Goal: Task Accomplishment & Management: Use online tool/utility

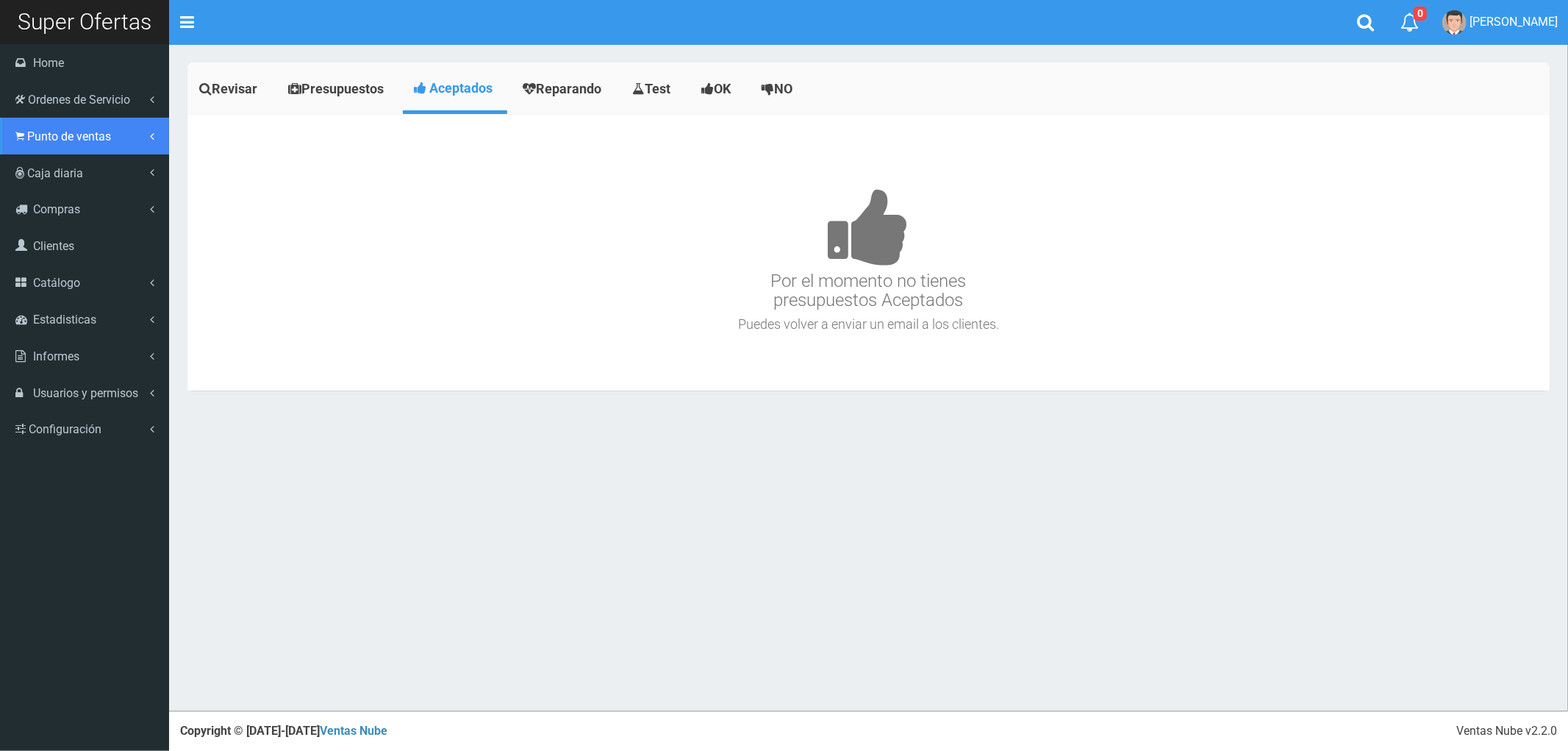
click at [74, 137] on span "Punto de ventas" at bounding box center [69, 136] width 84 height 14
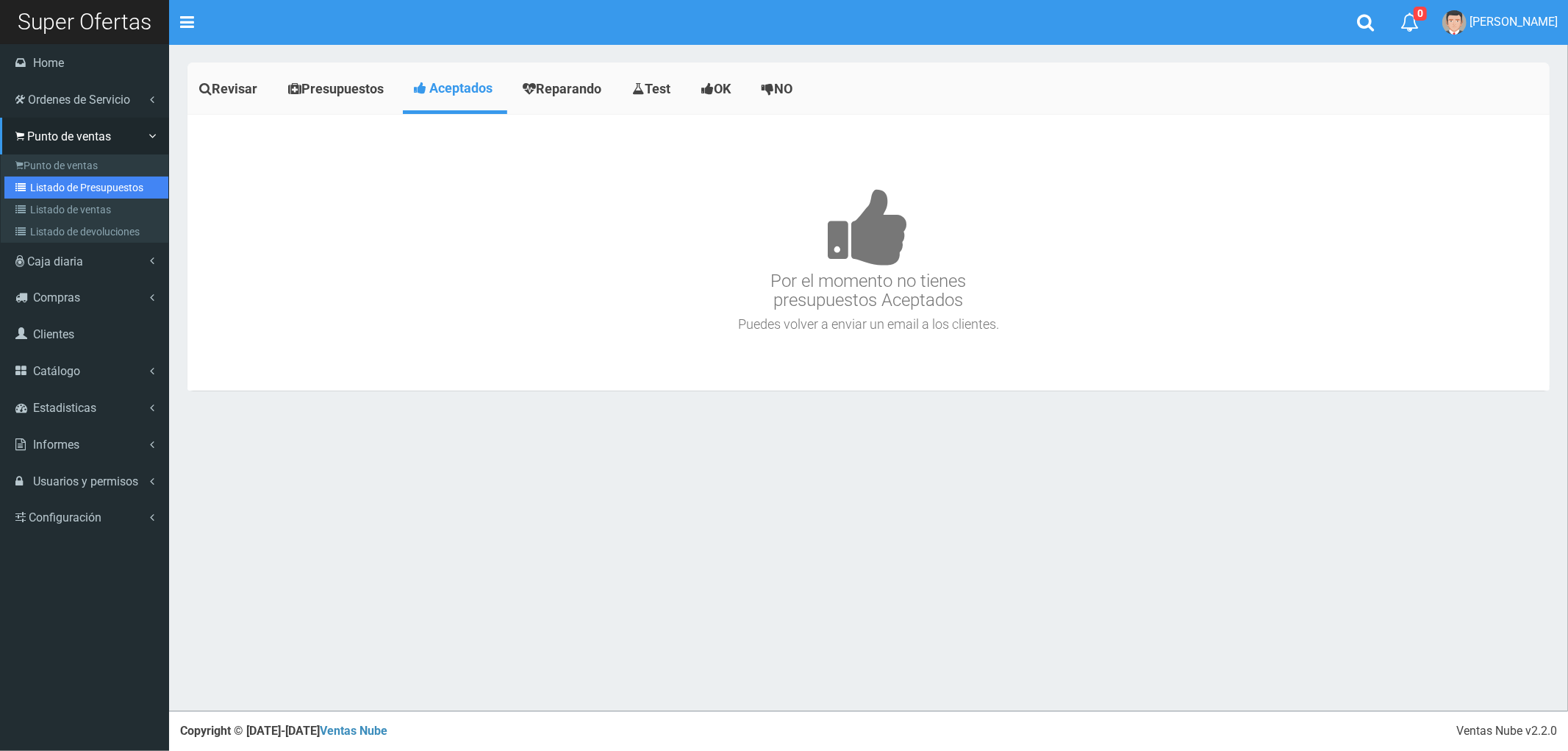
click at [68, 178] on link "Listado de Presupuestos" at bounding box center [86, 187] width 164 height 22
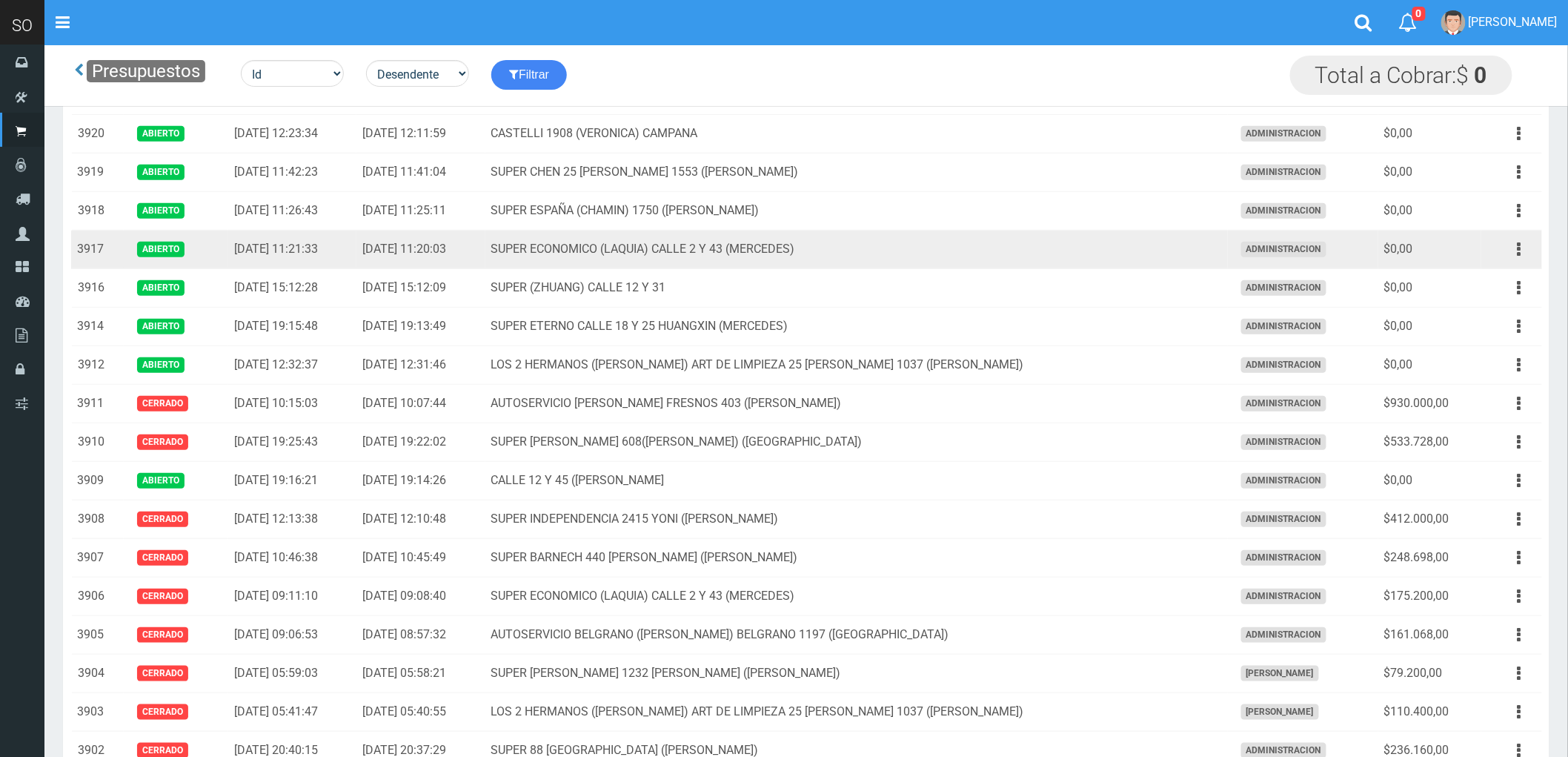
scroll to position [247, 0]
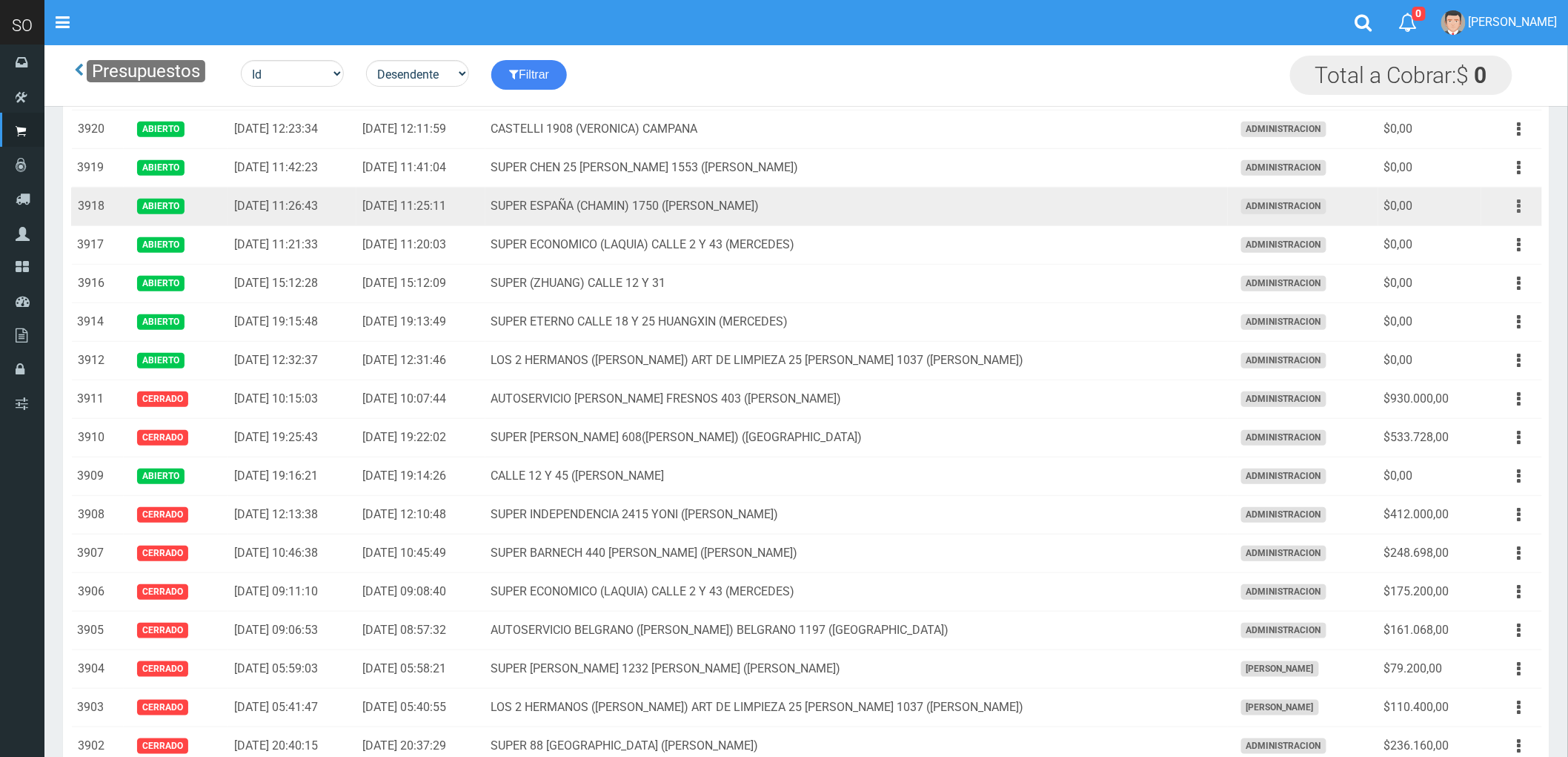
click at [1517, 210] on button "button" at bounding box center [1519, 206] width 33 height 26
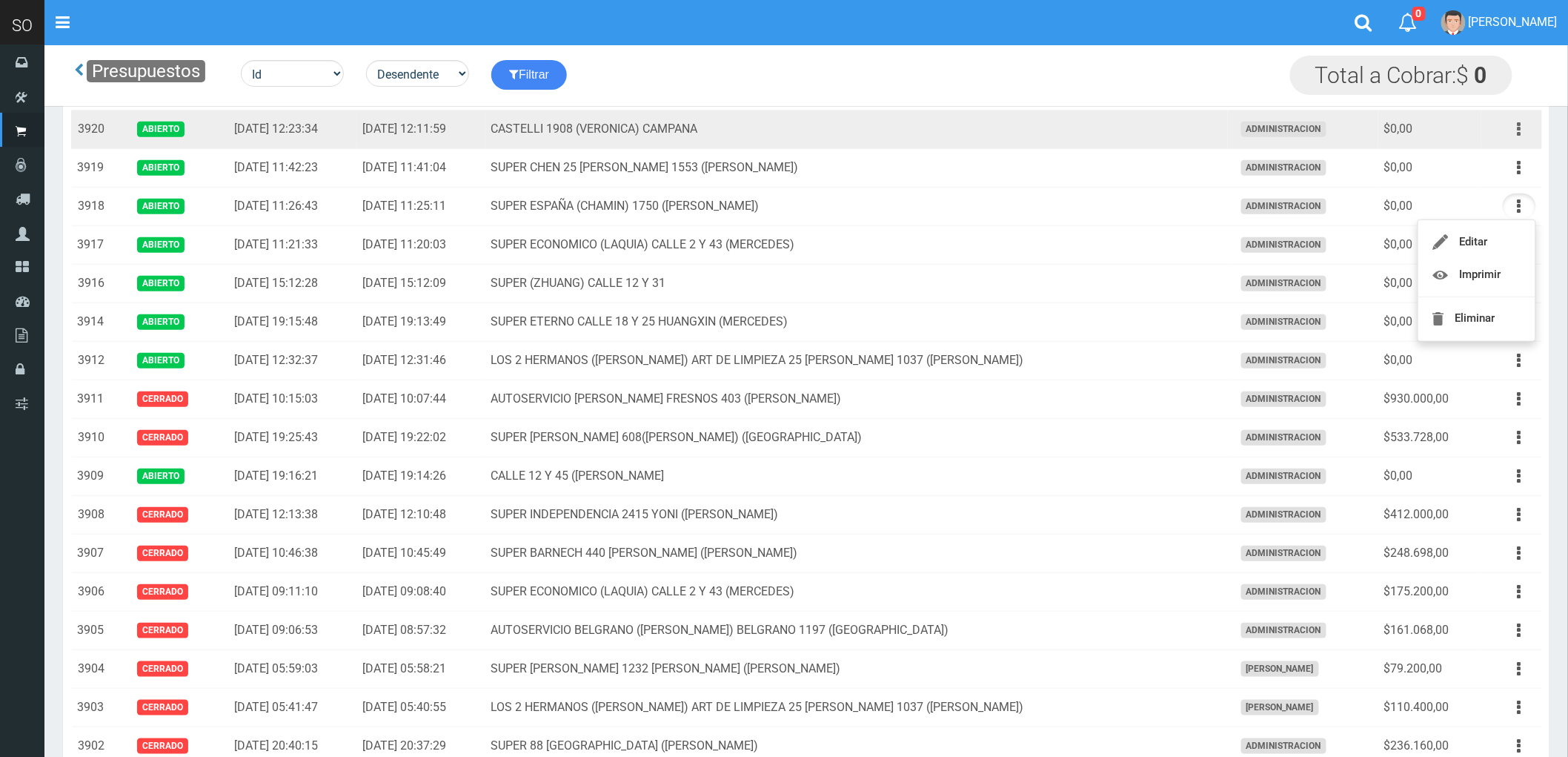
click at [1521, 131] on icon "button" at bounding box center [1519, 129] width 4 height 26
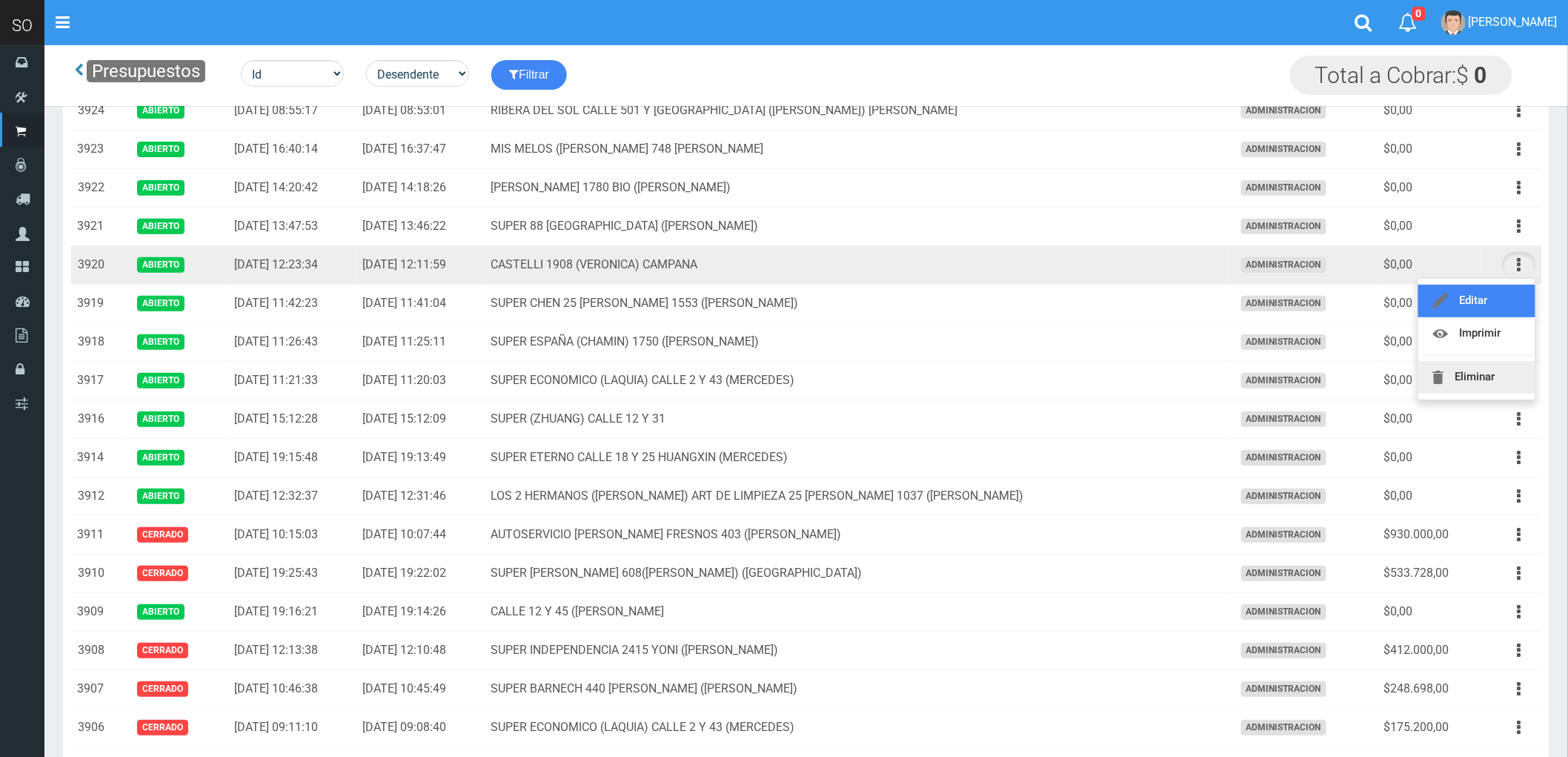
scroll to position [82, 0]
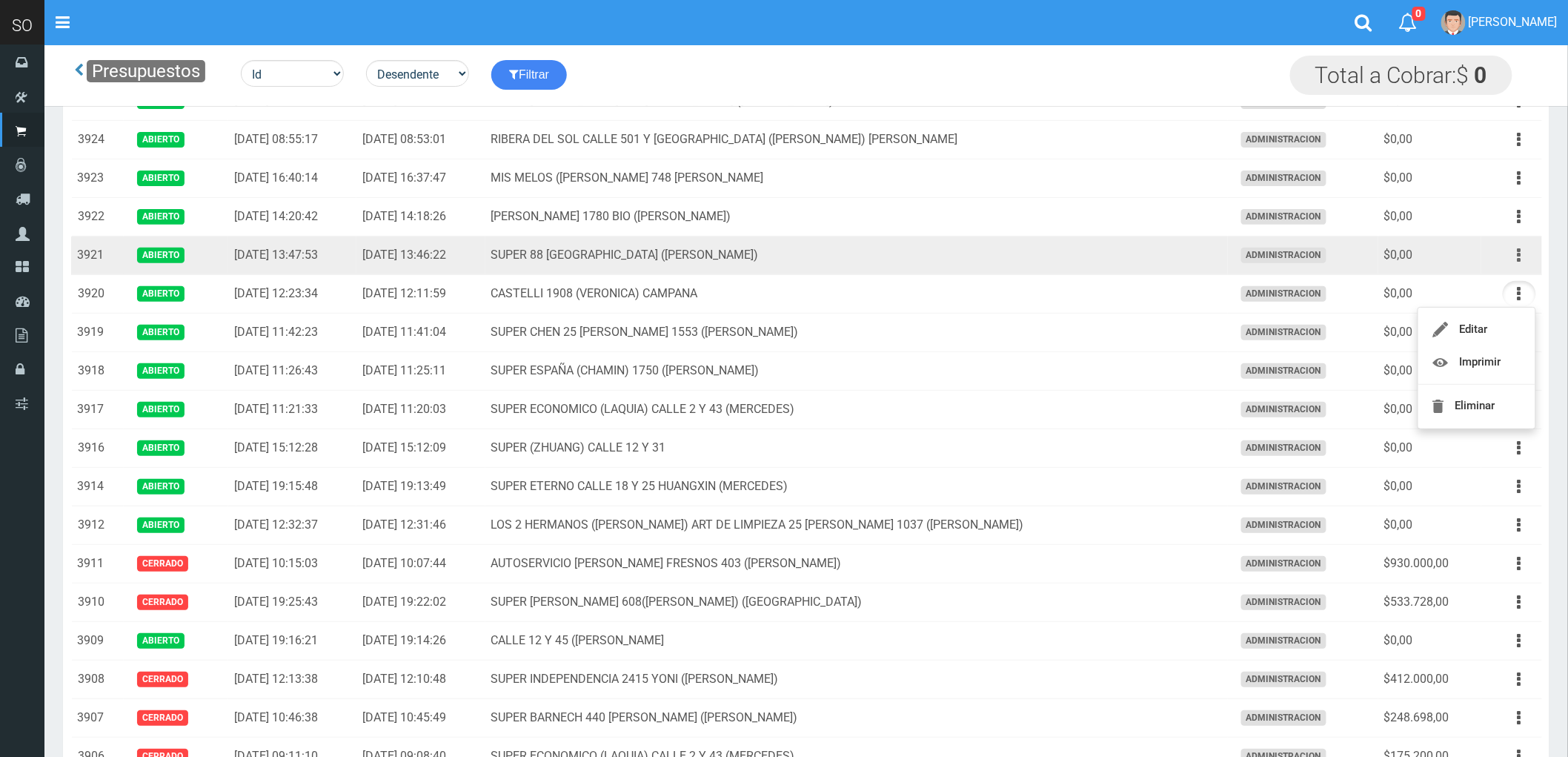
click at [1517, 255] on button "button" at bounding box center [1519, 255] width 33 height 26
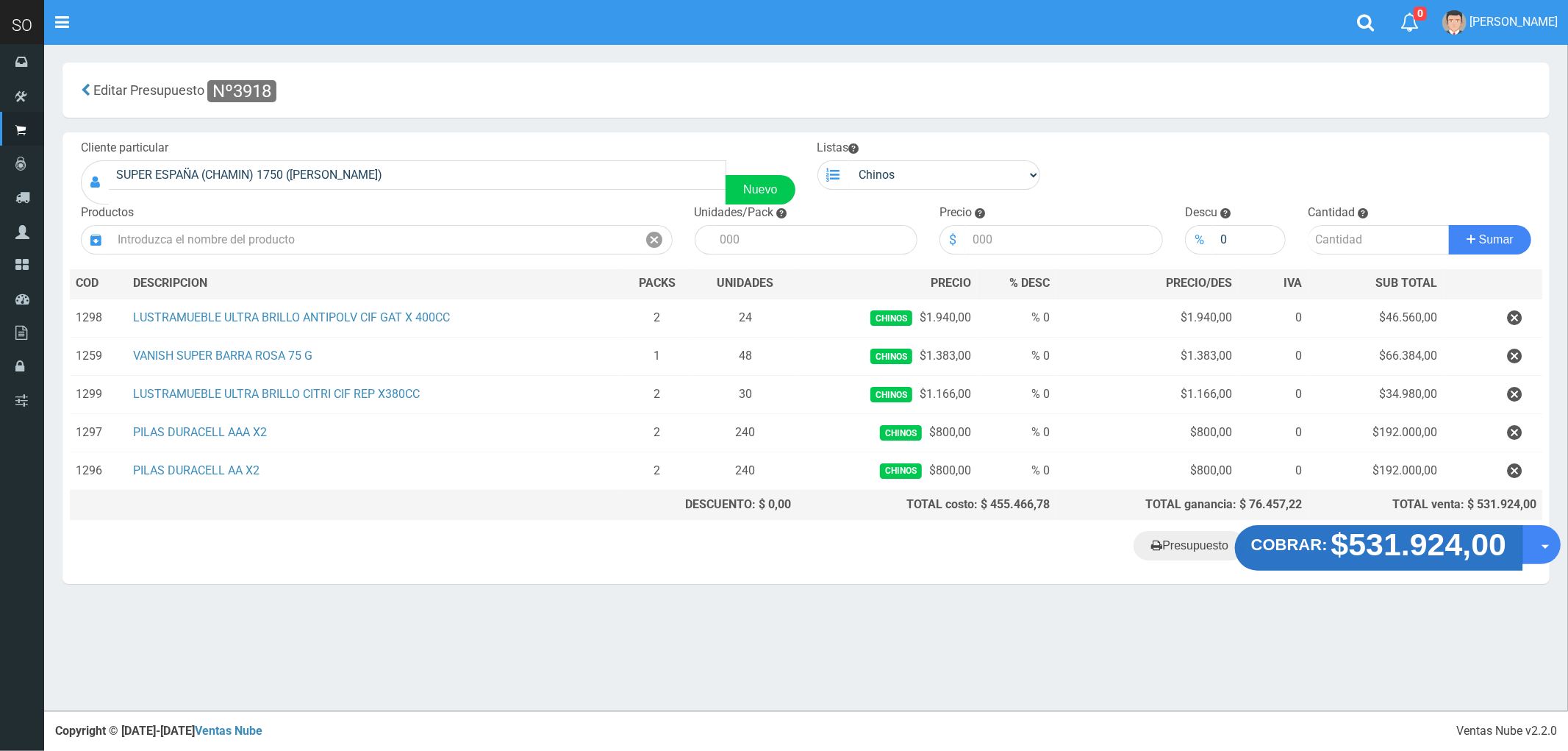
click at [1431, 561] on strong "$531.924,00" at bounding box center [1419, 544] width 176 height 35
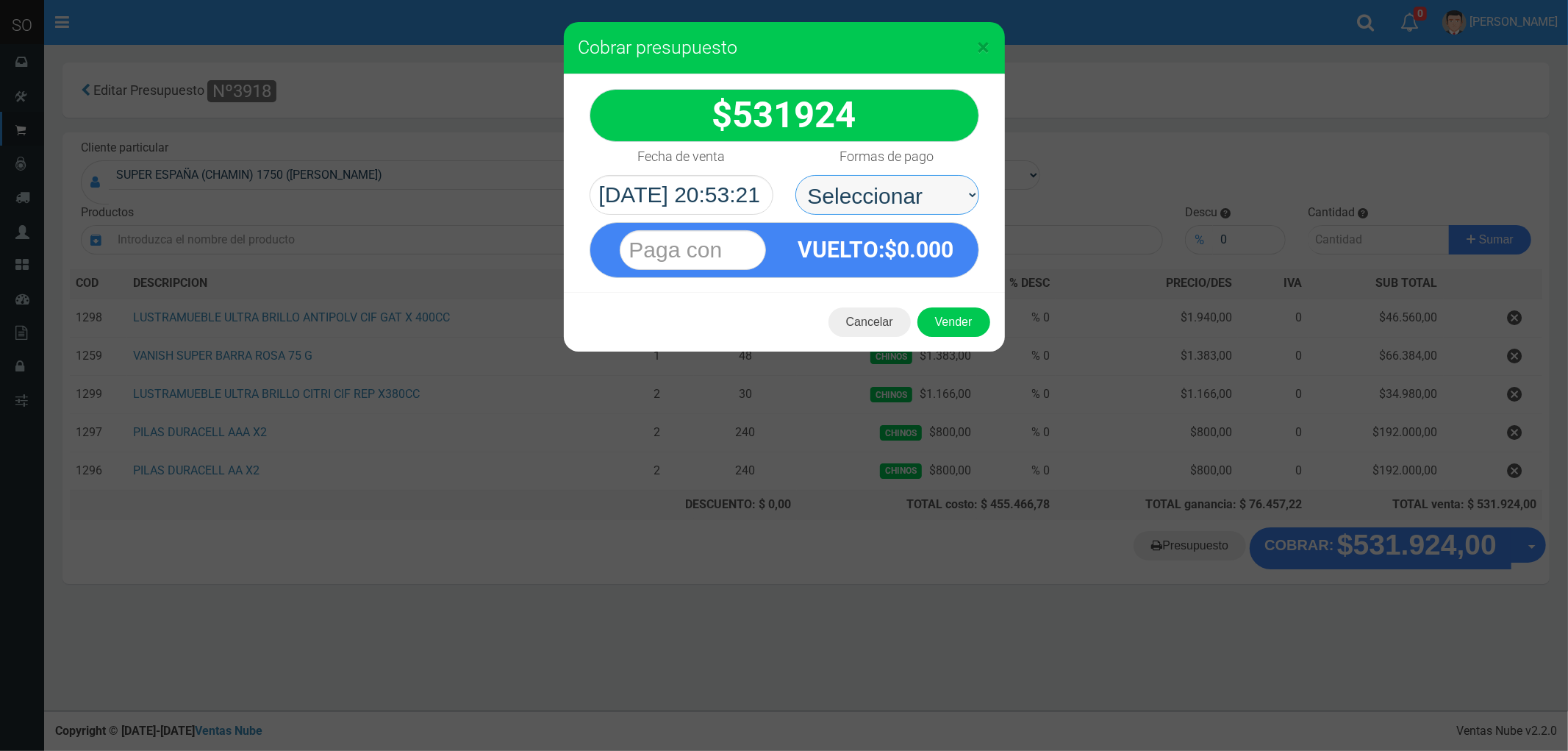
click at [834, 193] on select "Seleccionar Efectivo Tarjeta de Crédito Depósito Débito" at bounding box center [887, 194] width 184 height 39
select select "Efectivo"
click at [796, 175] on select "Seleccionar Efectivo Tarjeta de Crédito Depósito Débito" at bounding box center [887, 194] width 184 height 39
click at [961, 326] on button "Vender" at bounding box center [954, 322] width 72 height 30
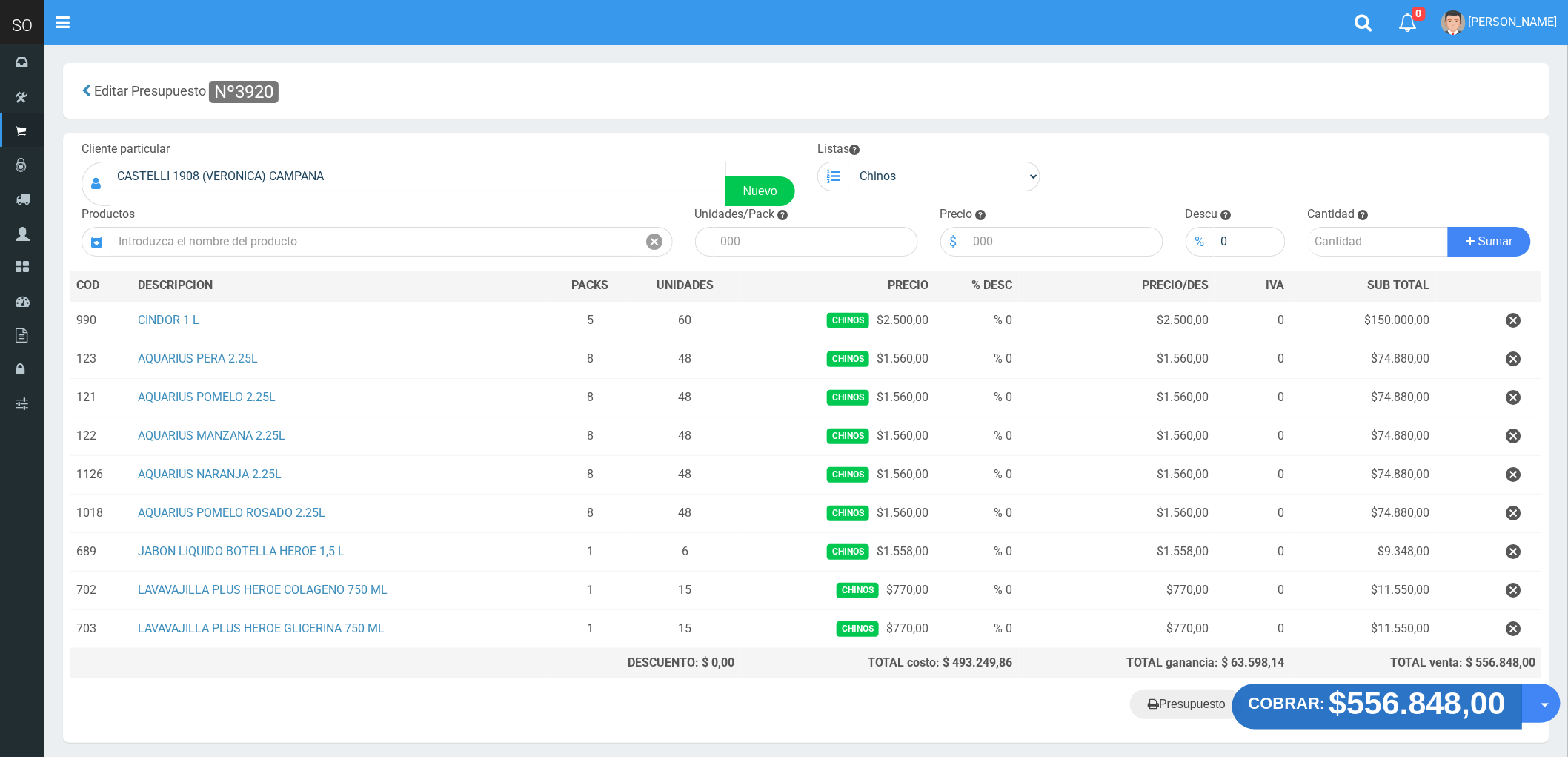
click at [1376, 714] on strong "$556.848,00" at bounding box center [1419, 703] width 177 height 35
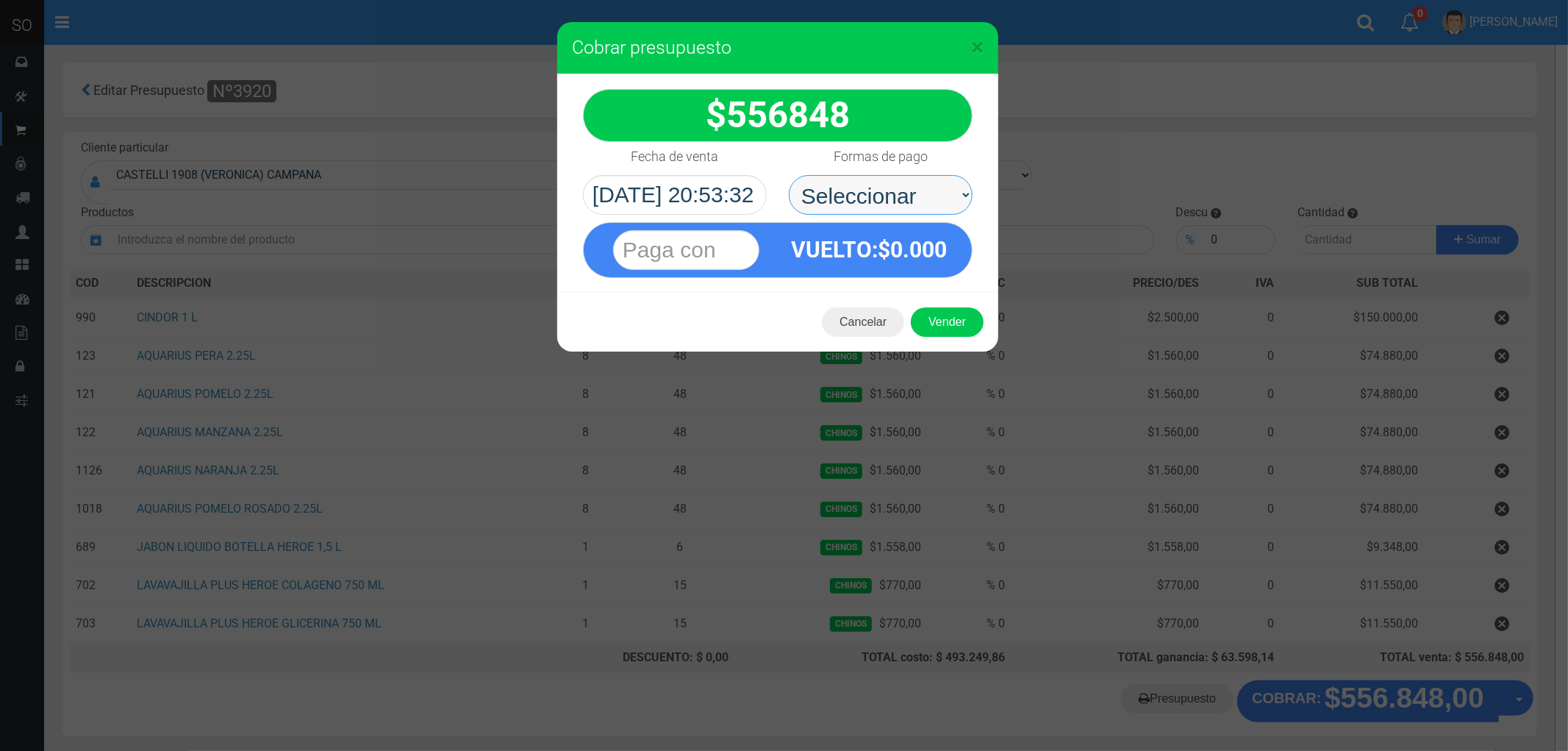
drag, startPoint x: 835, startPoint y: 187, endPoint x: 825, endPoint y: 186, distance: 10.0
click at [835, 187] on select "Seleccionar Efectivo Tarjeta de Crédito Depósito Débito" at bounding box center [880, 194] width 184 height 39
select select "Efectivo"
click at [788, 175] on select "Seleccionar Efectivo Tarjeta de Crédito Depósito Débito" at bounding box center [880, 194] width 184 height 39
click at [949, 321] on button "Vender" at bounding box center [947, 322] width 72 height 30
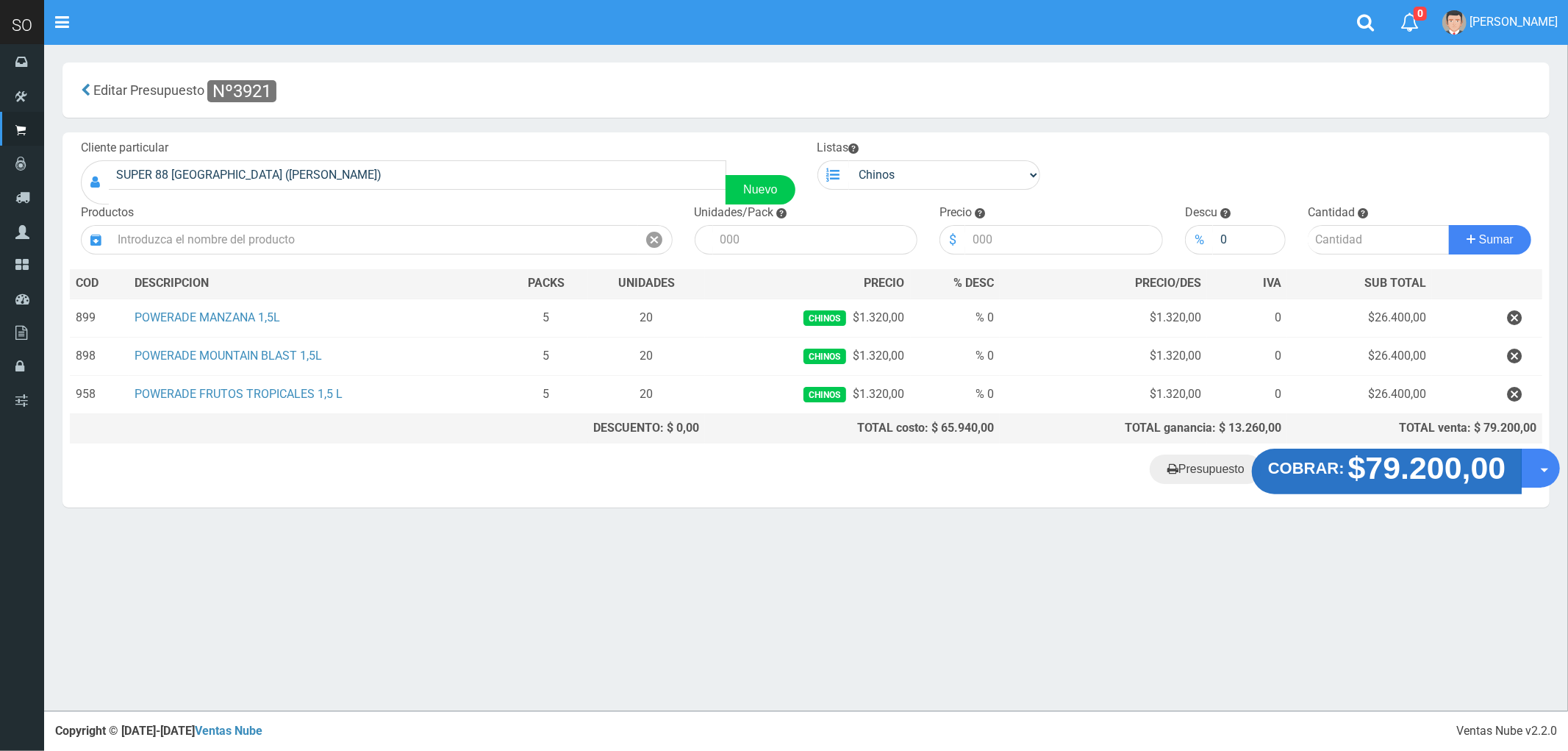
click at [1369, 476] on strong "$79.200,00" at bounding box center [1427, 468] width 158 height 35
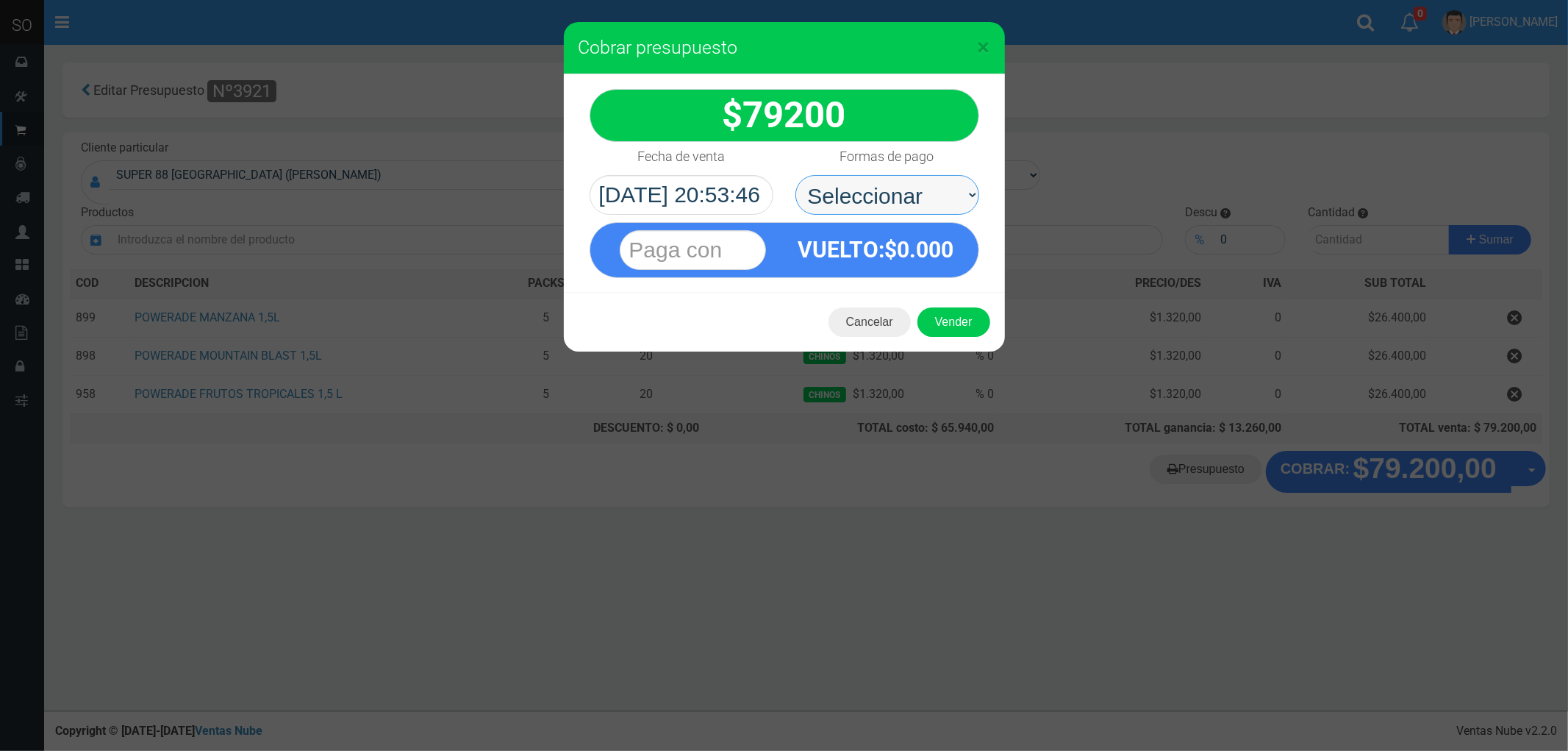
click at [850, 185] on select "Seleccionar Efectivo Tarjeta de Crédito Depósito Débito" at bounding box center [887, 194] width 184 height 39
select select "Efectivo"
click at [796, 175] on select "Seleccionar Efectivo Tarjeta de Crédito Depósito Débito" at bounding box center [887, 194] width 184 height 39
click at [965, 325] on button "Vender" at bounding box center [954, 322] width 72 height 30
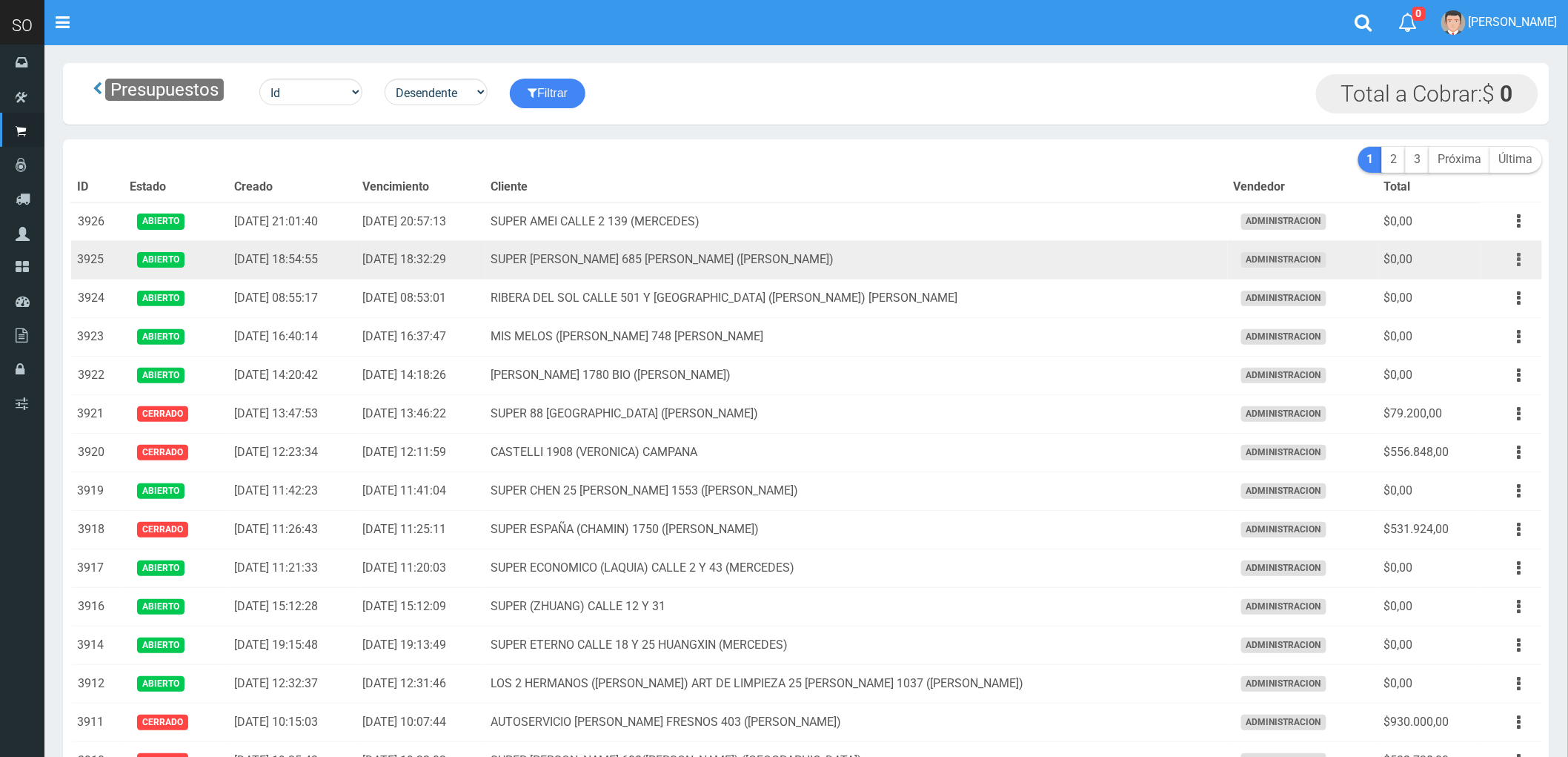
click at [1517, 262] on button "button" at bounding box center [1519, 260] width 33 height 26
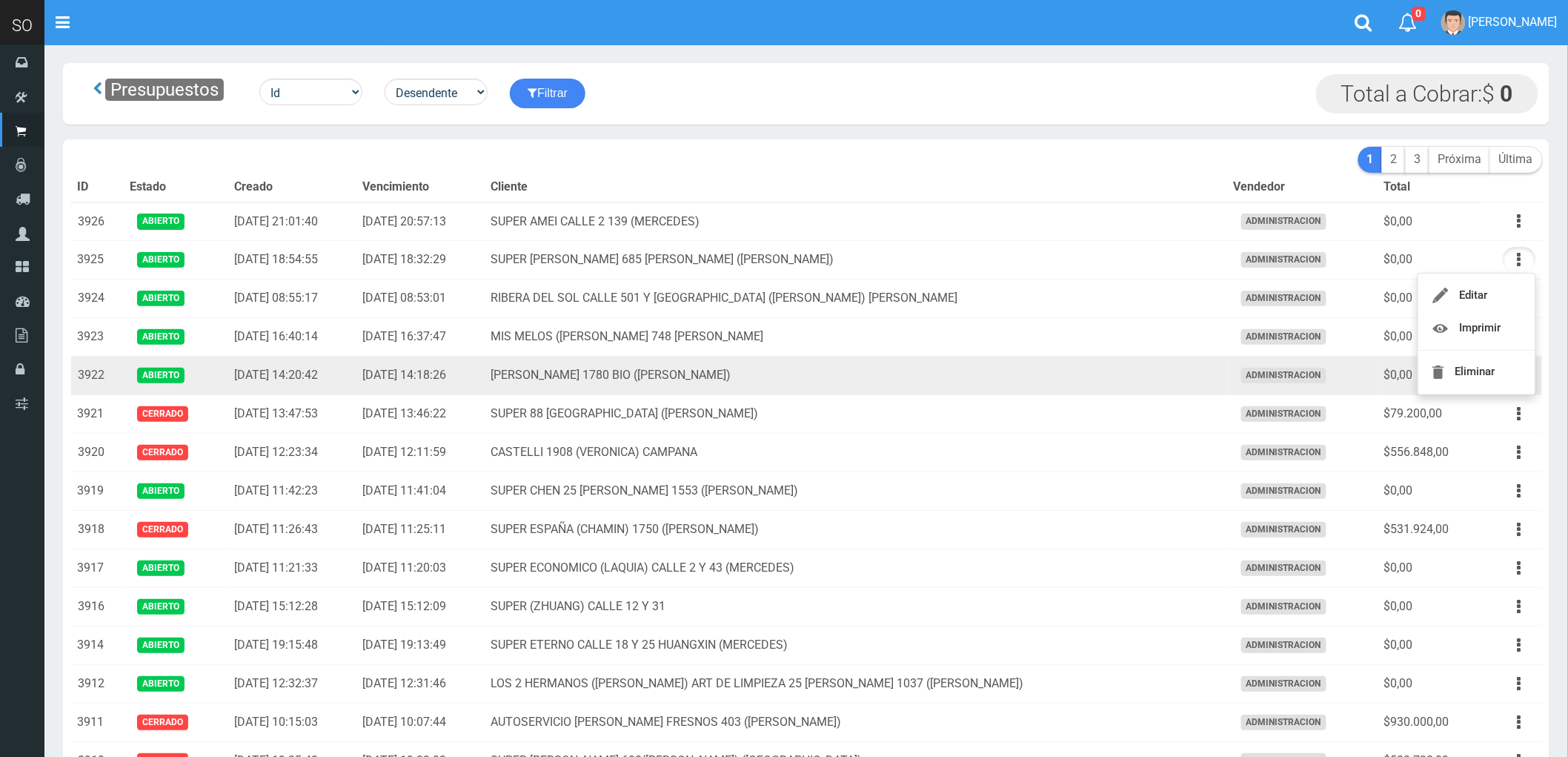
click at [962, 383] on td "MATEO GELVES 1780 BIO (ESCOBAR)" at bounding box center [857, 375] width 743 height 38
click at [1520, 379] on icon "button" at bounding box center [1519, 375] width 4 height 26
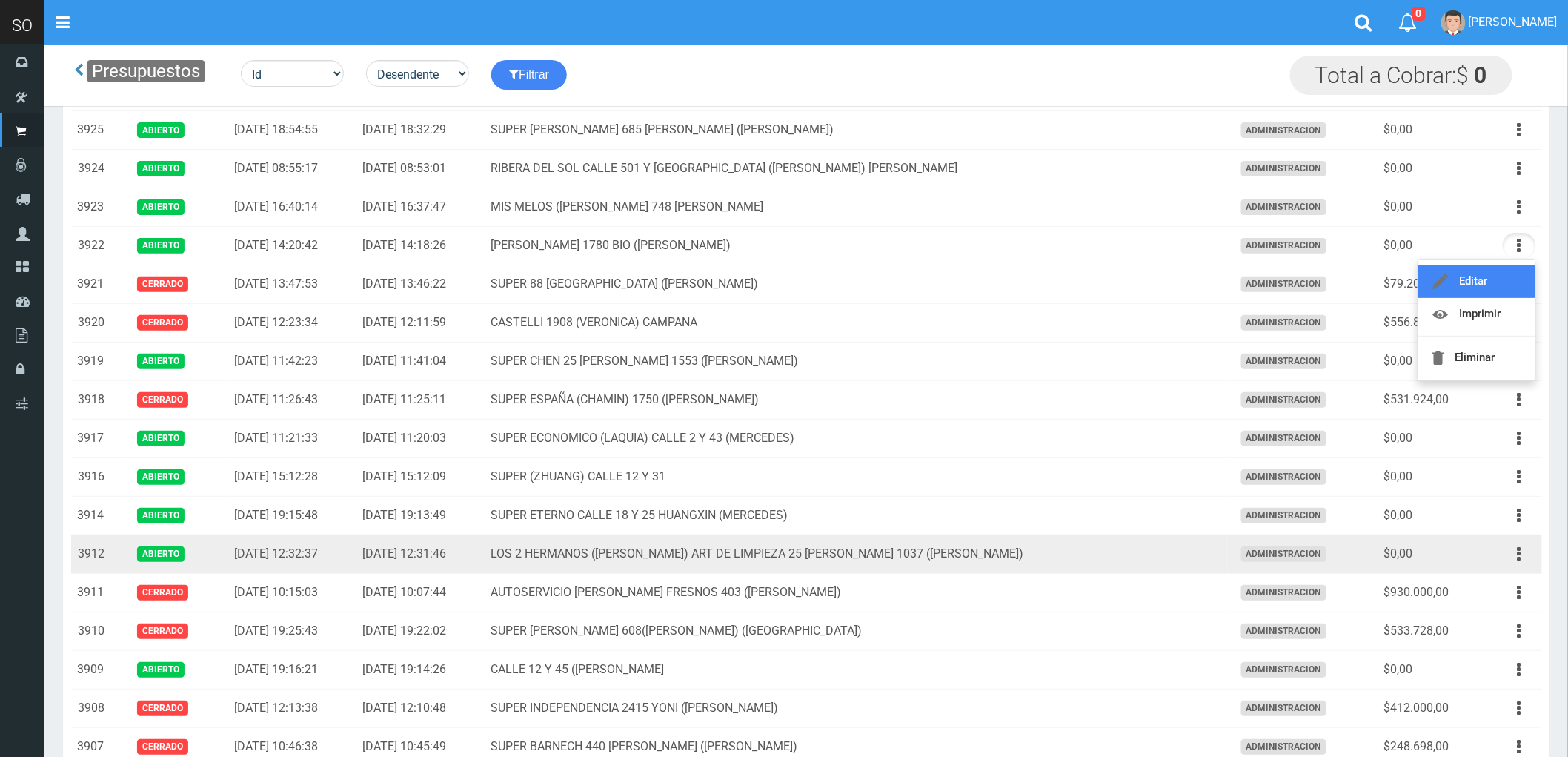
scroll to position [165, 0]
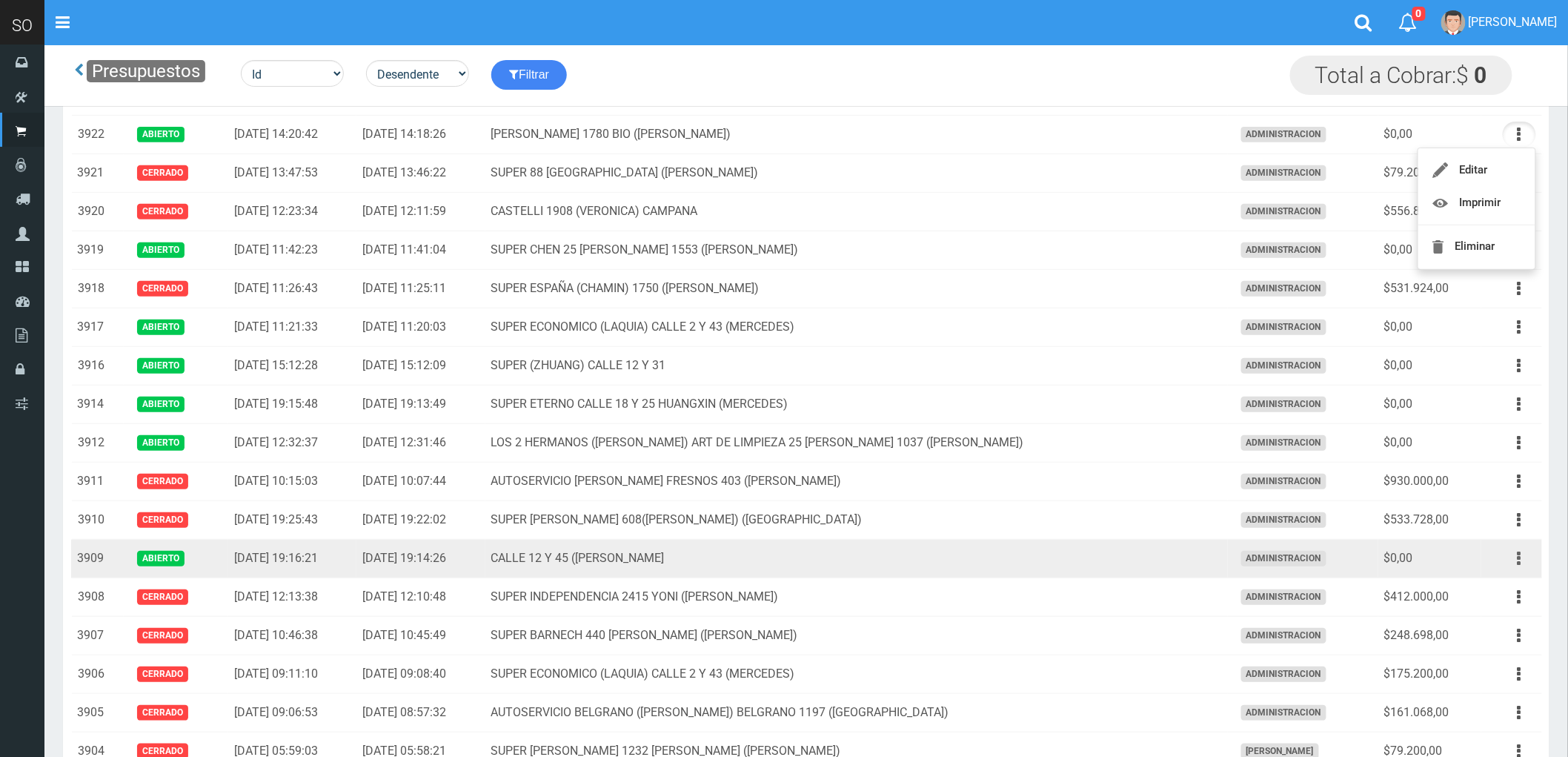
click at [1517, 560] on button "button" at bounding box center [1519, 559] width 33 height 26
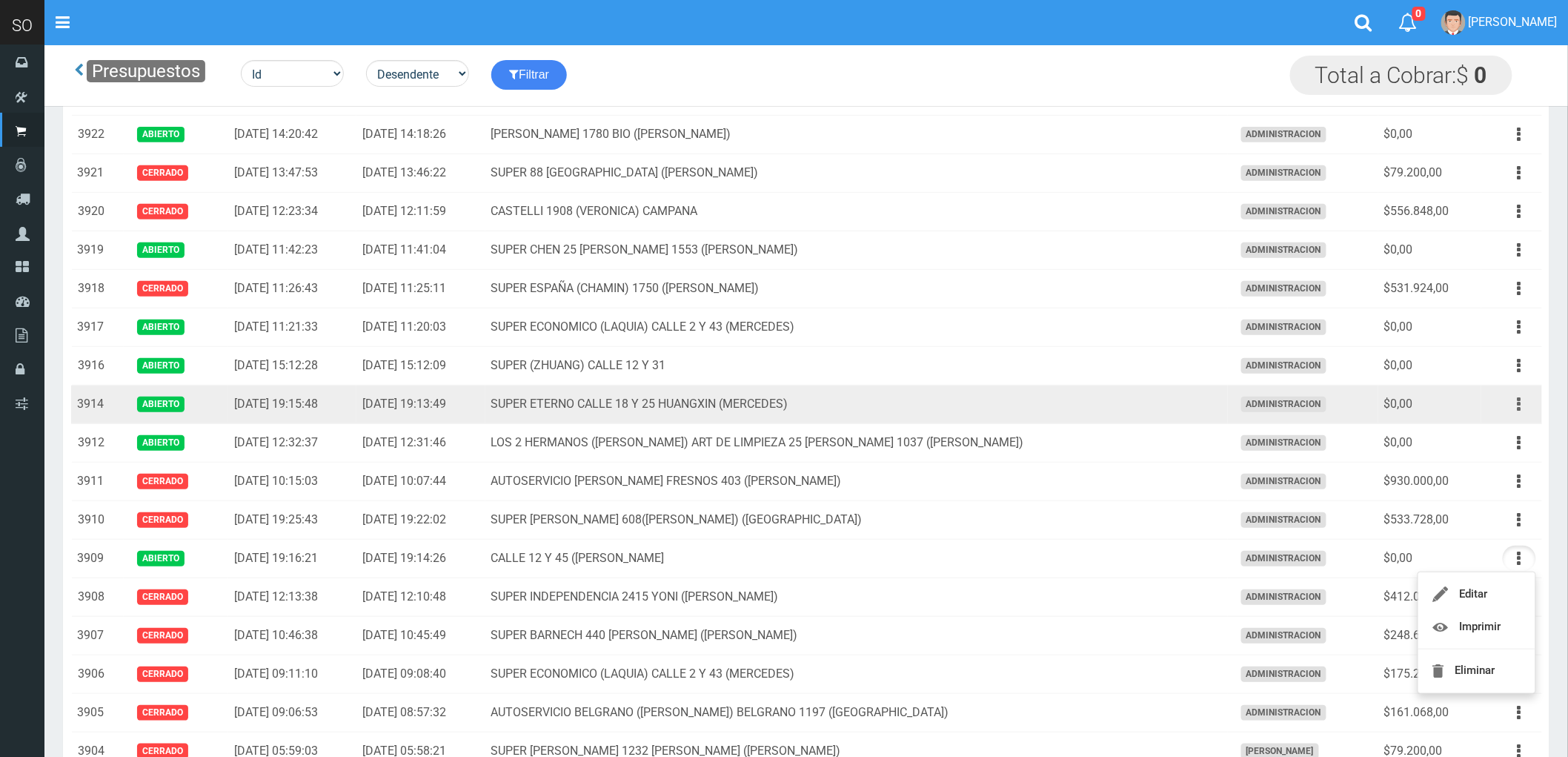
click at [1517, 405] on button "button" at bounding box center [1519, 404] width 33 height 26
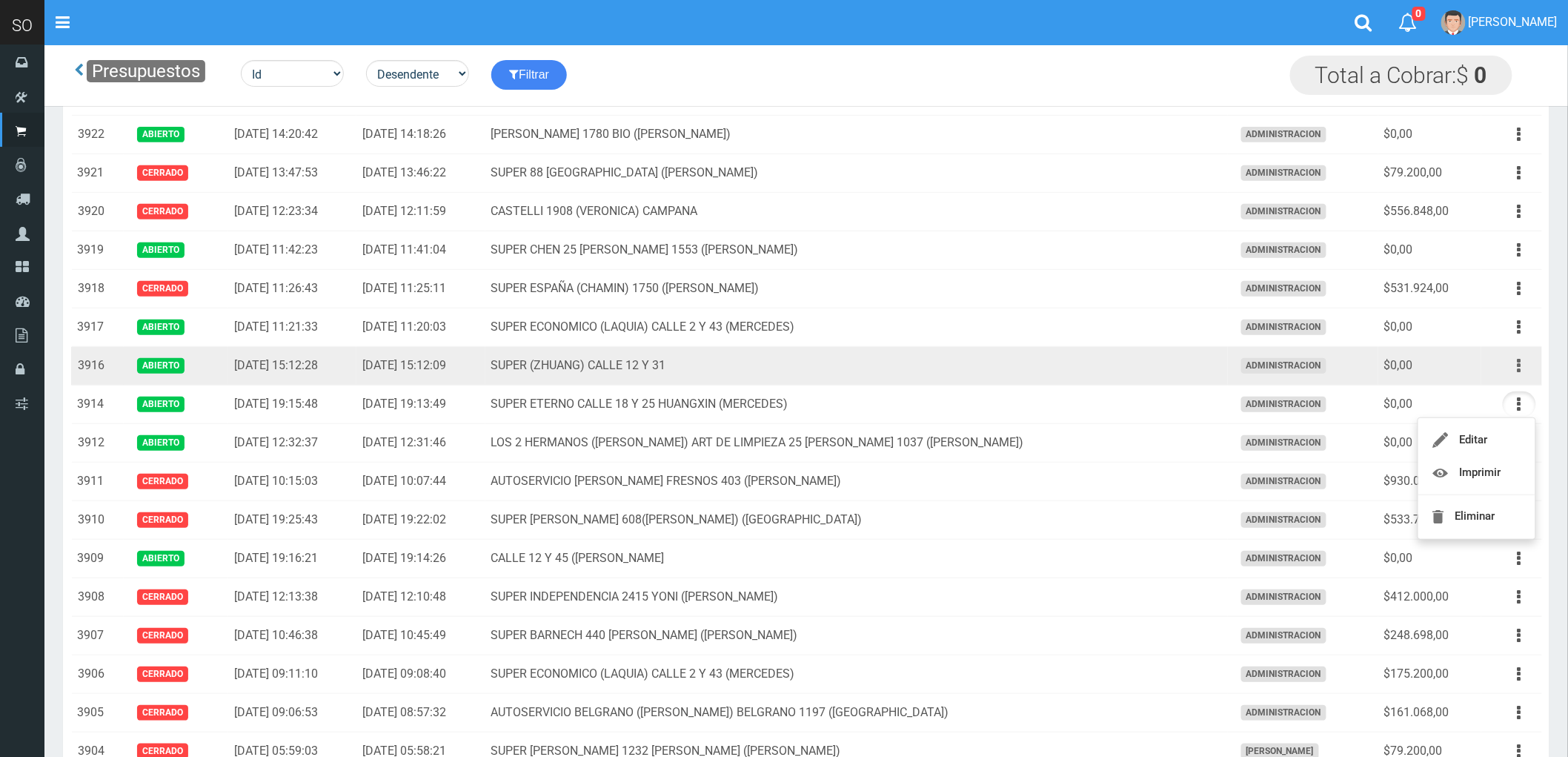
click at [1520, 366] on icon "button" at bounding box center [1519, 366] width 4 height 26
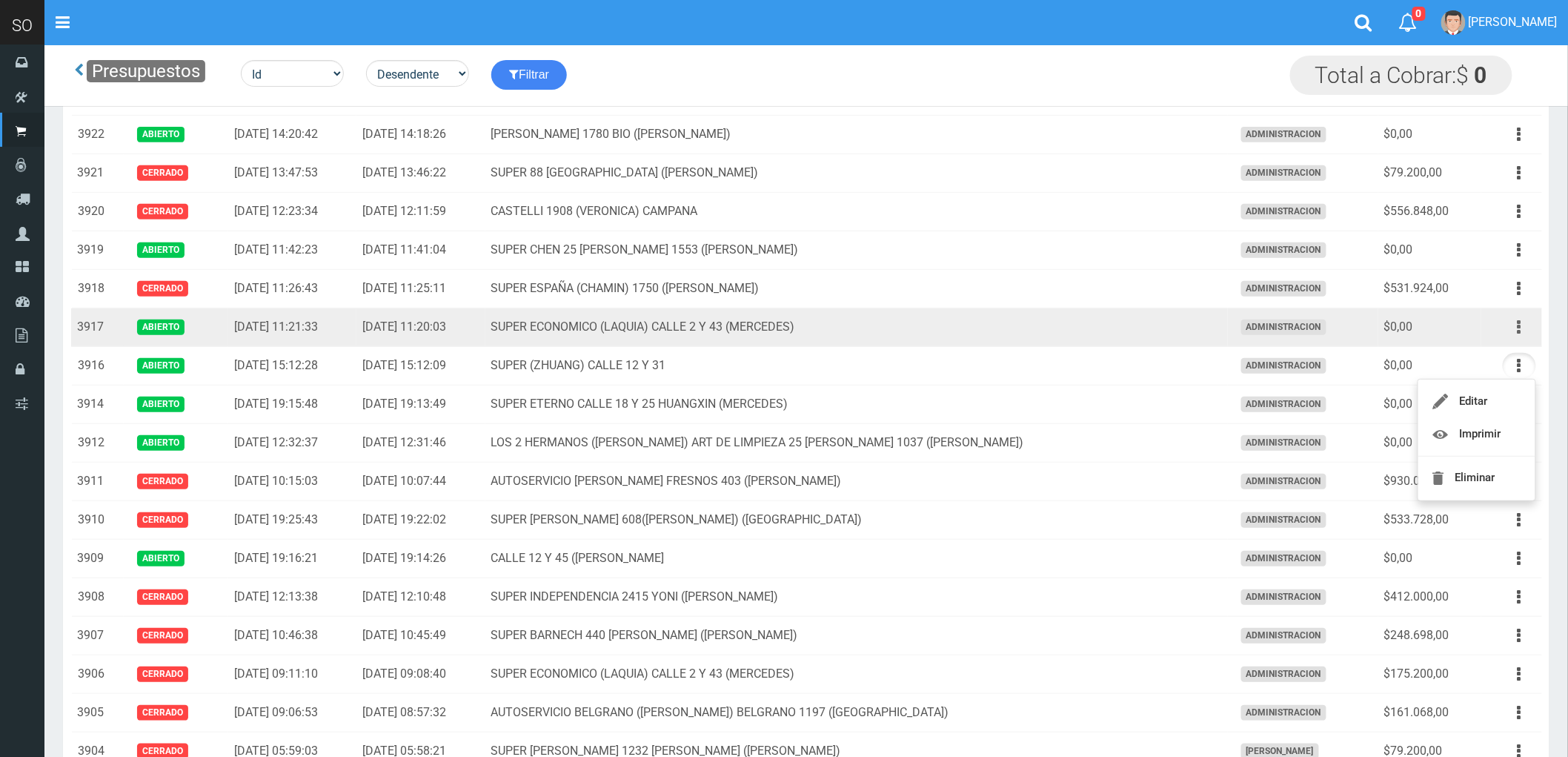
click at [1521, 327] on icon "button" at bounding box center [1519, 327] width 4 height 26
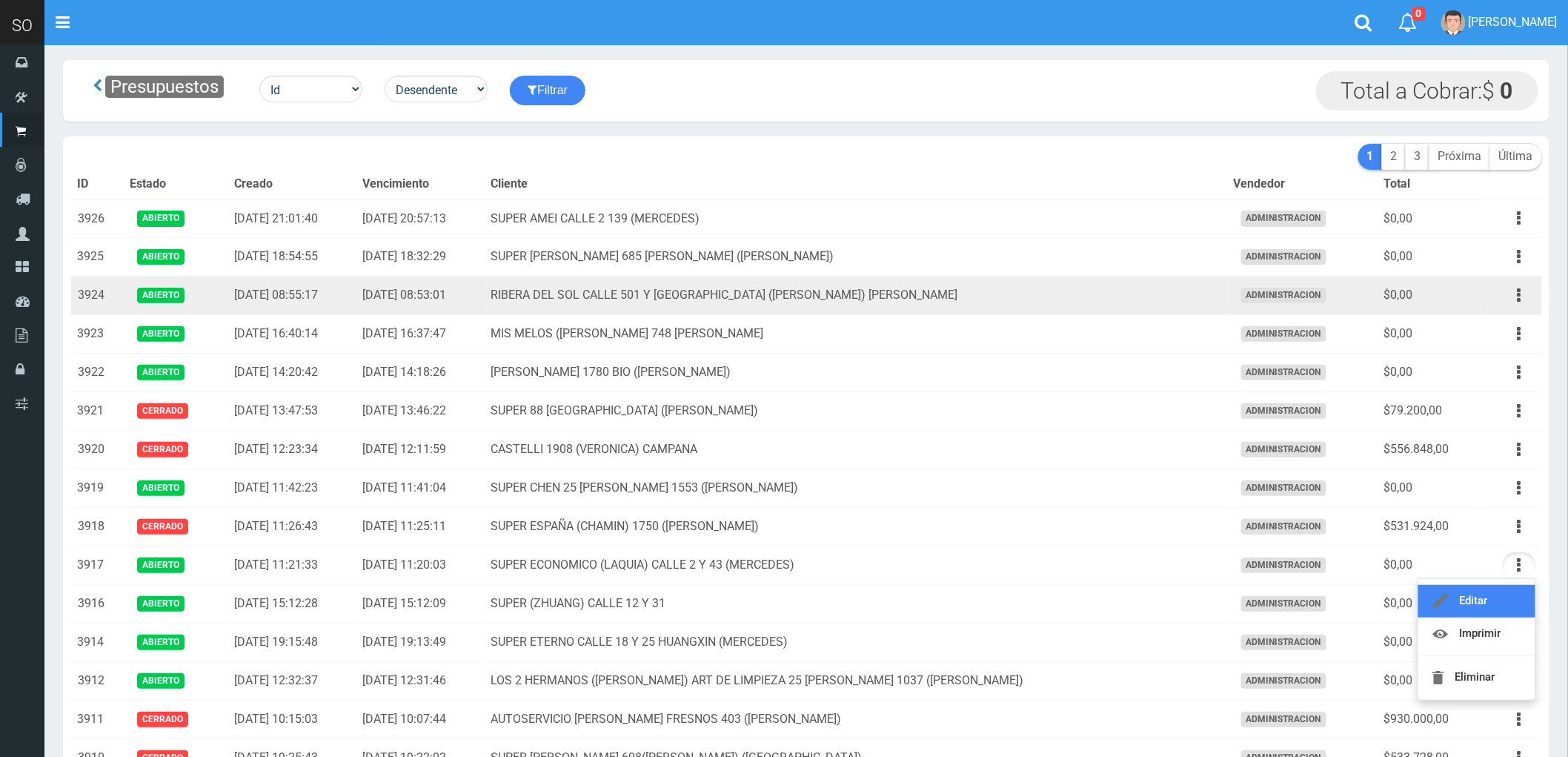
scroll to position [0, 0]
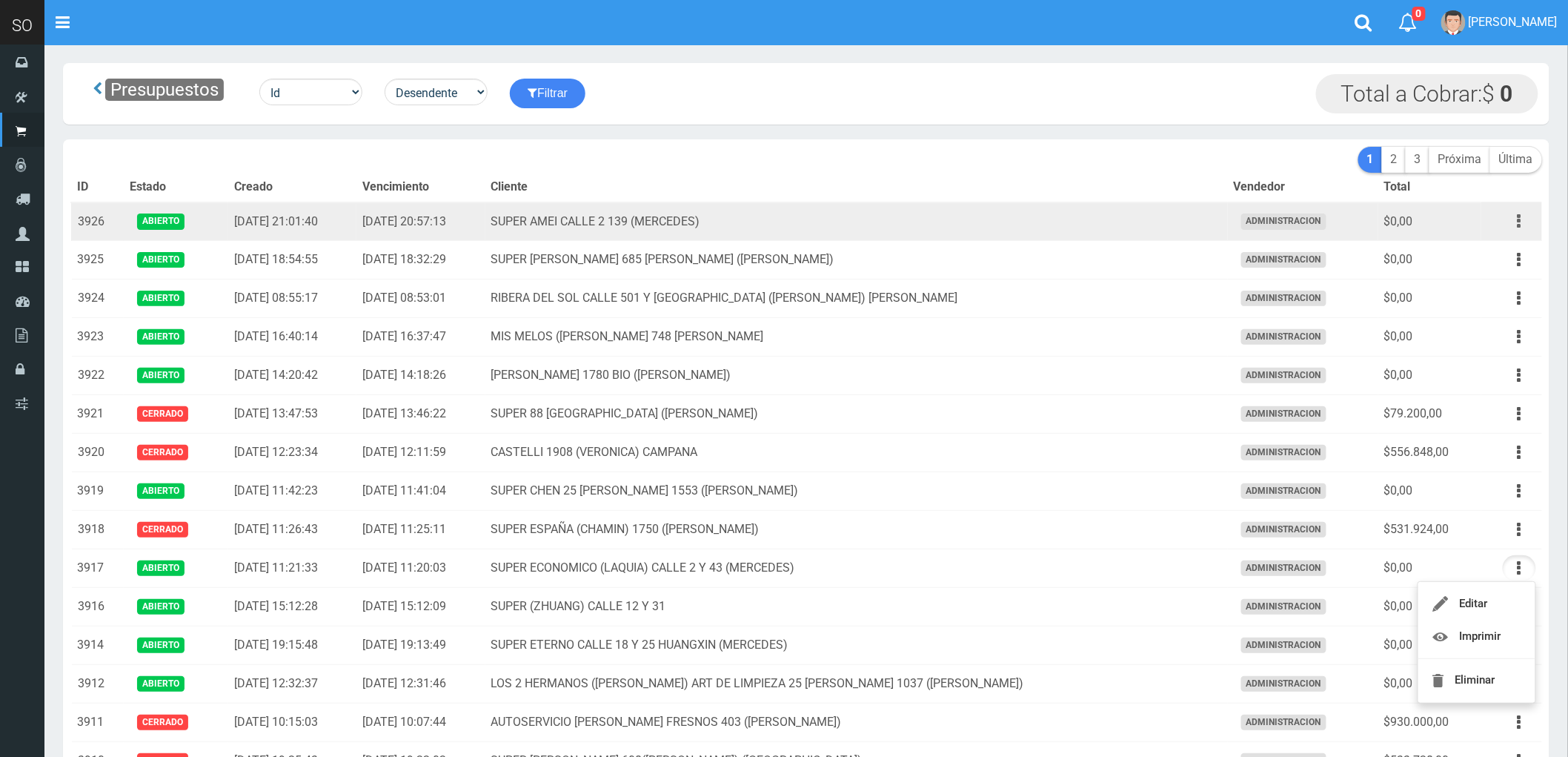
click at [1516, 223] on button "button" at bounding box center [1519, 221] width 33 height 26
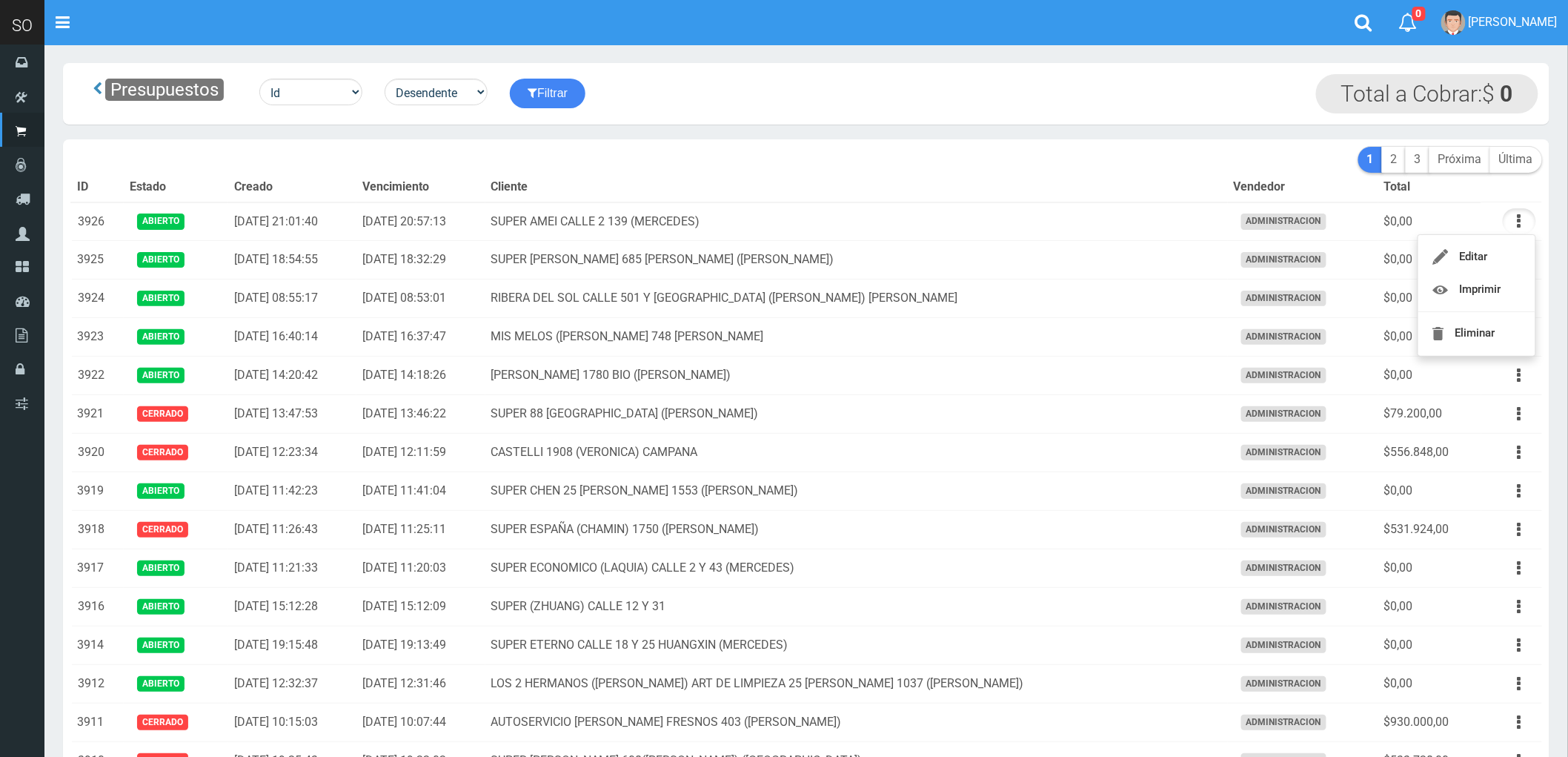
click at [1449, 84] on span "Total a Cobrar:$" at bounding box center [1419, 93] width 154 height 26
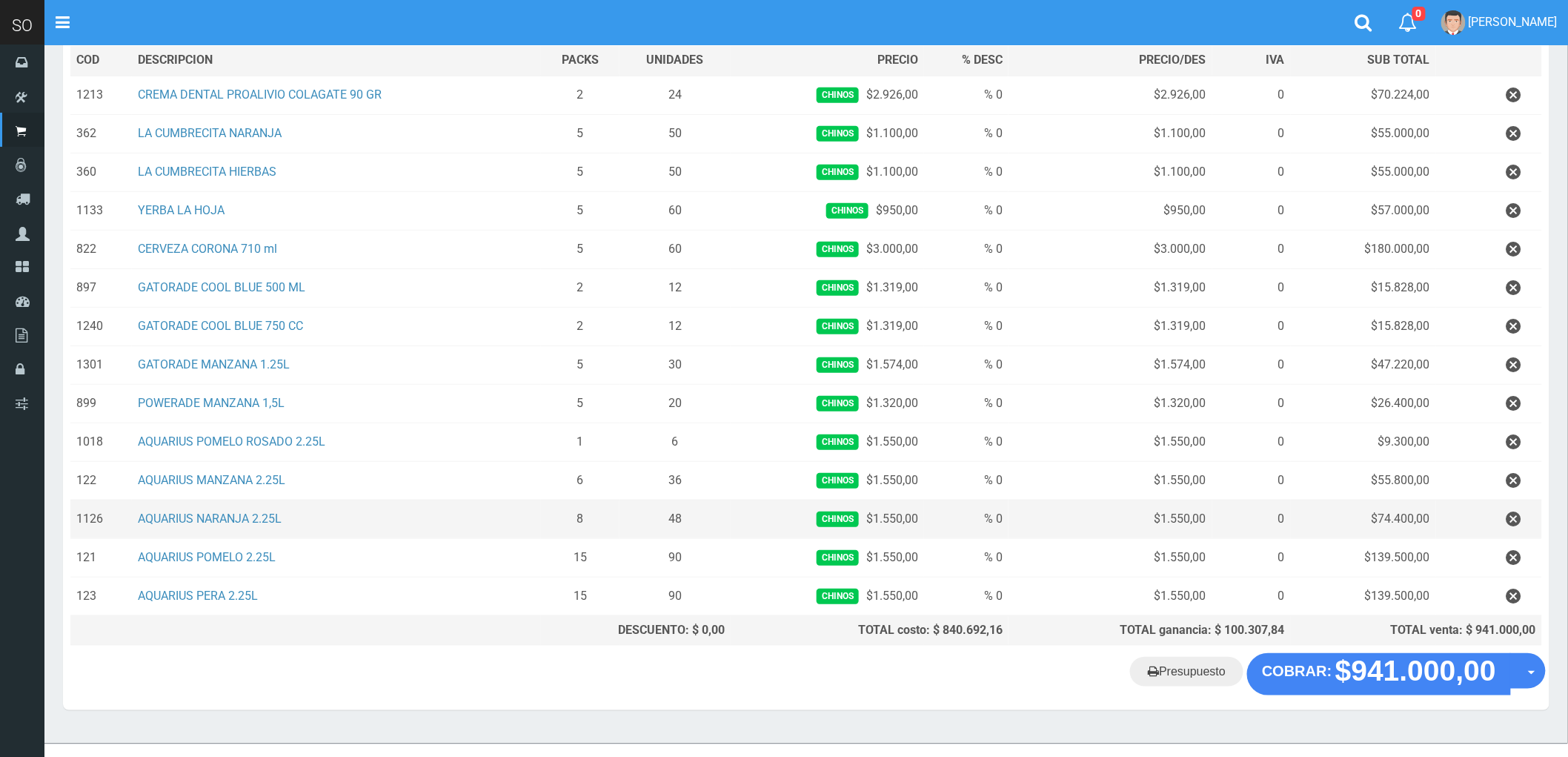
scroll to position [254, 0]
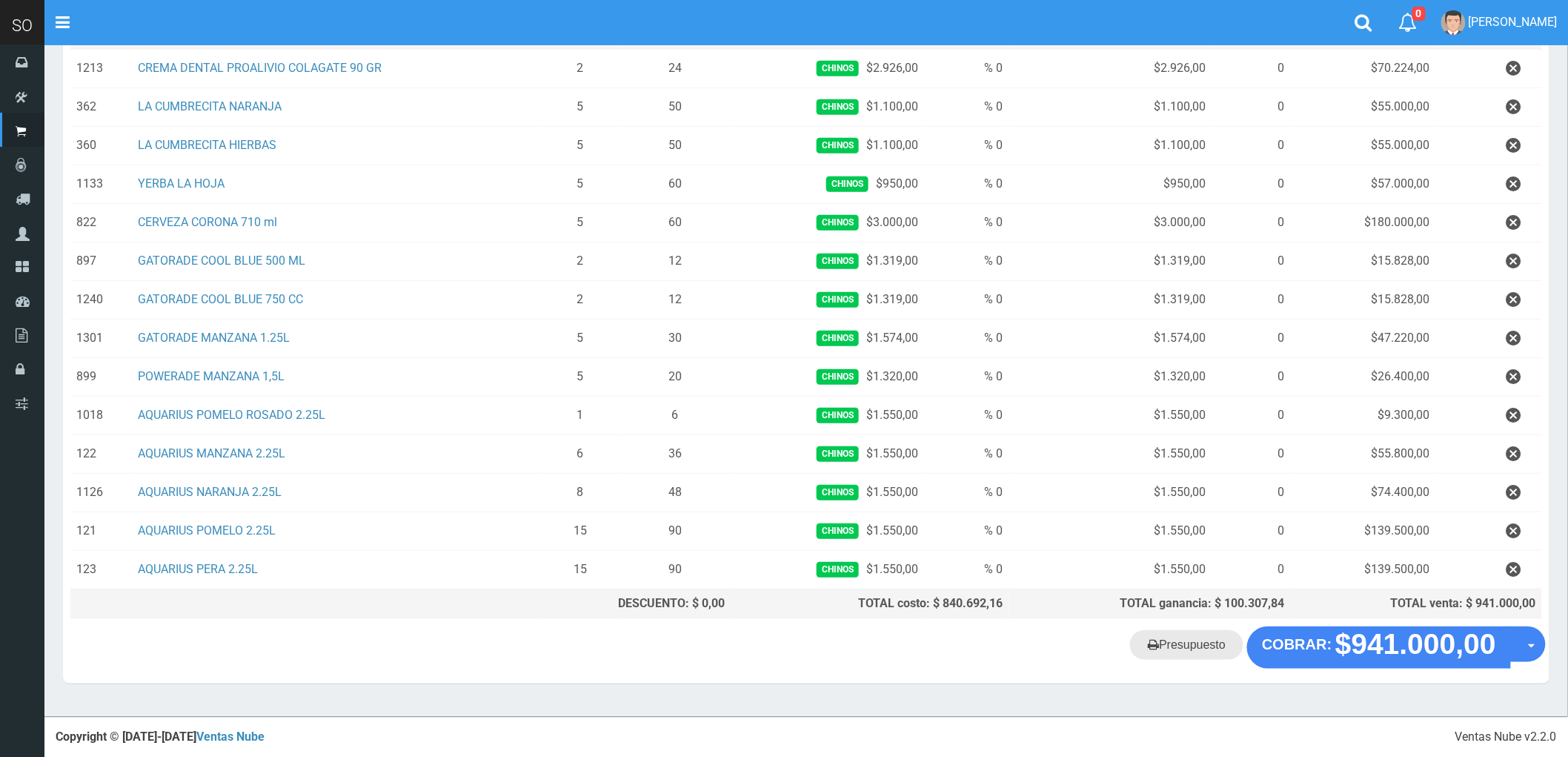
click at [1208, 651] on link "Presupuesto" at bounding box center [1187, 645] width 114 height 30
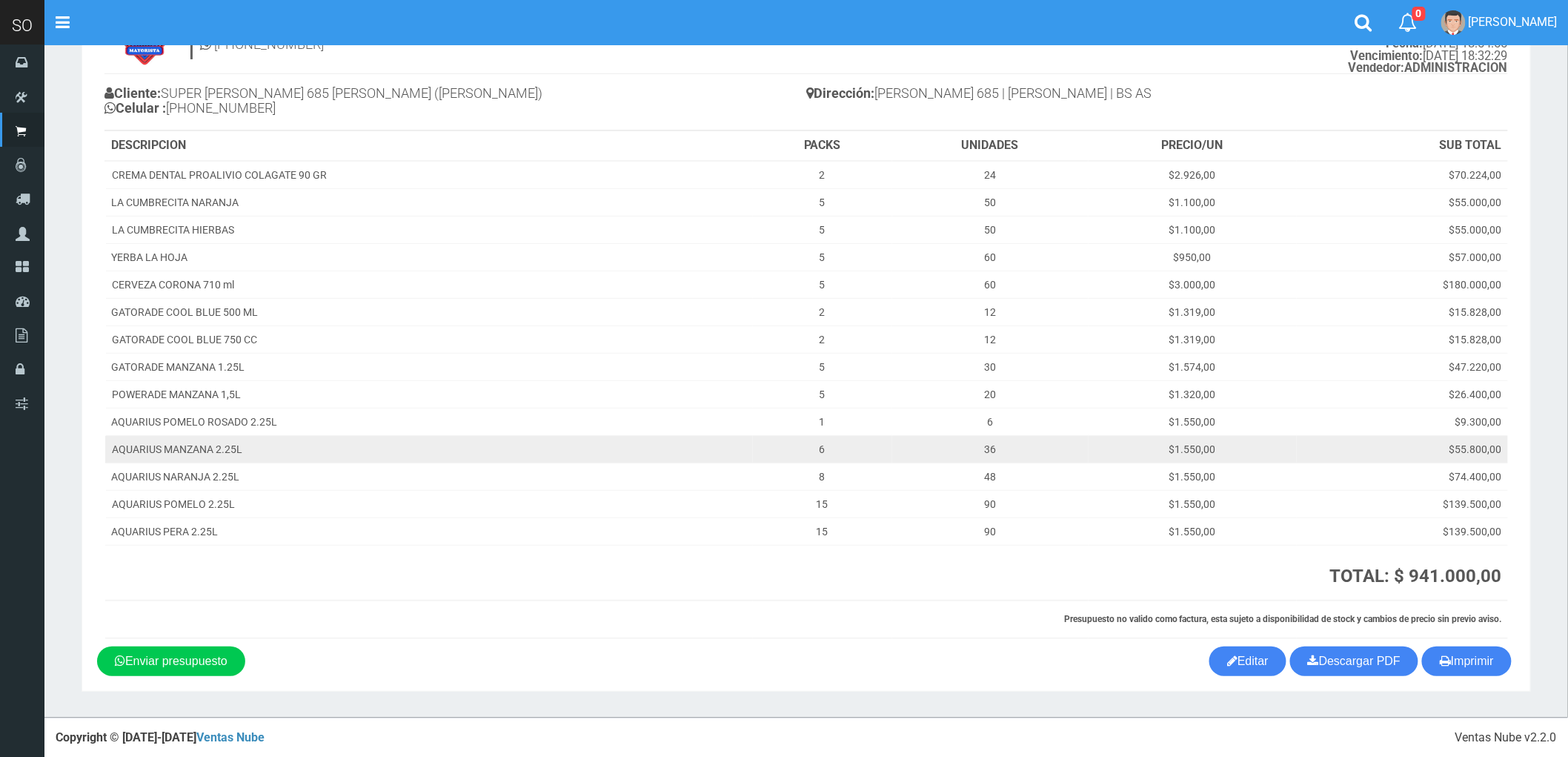
scroll to position [89, 0]
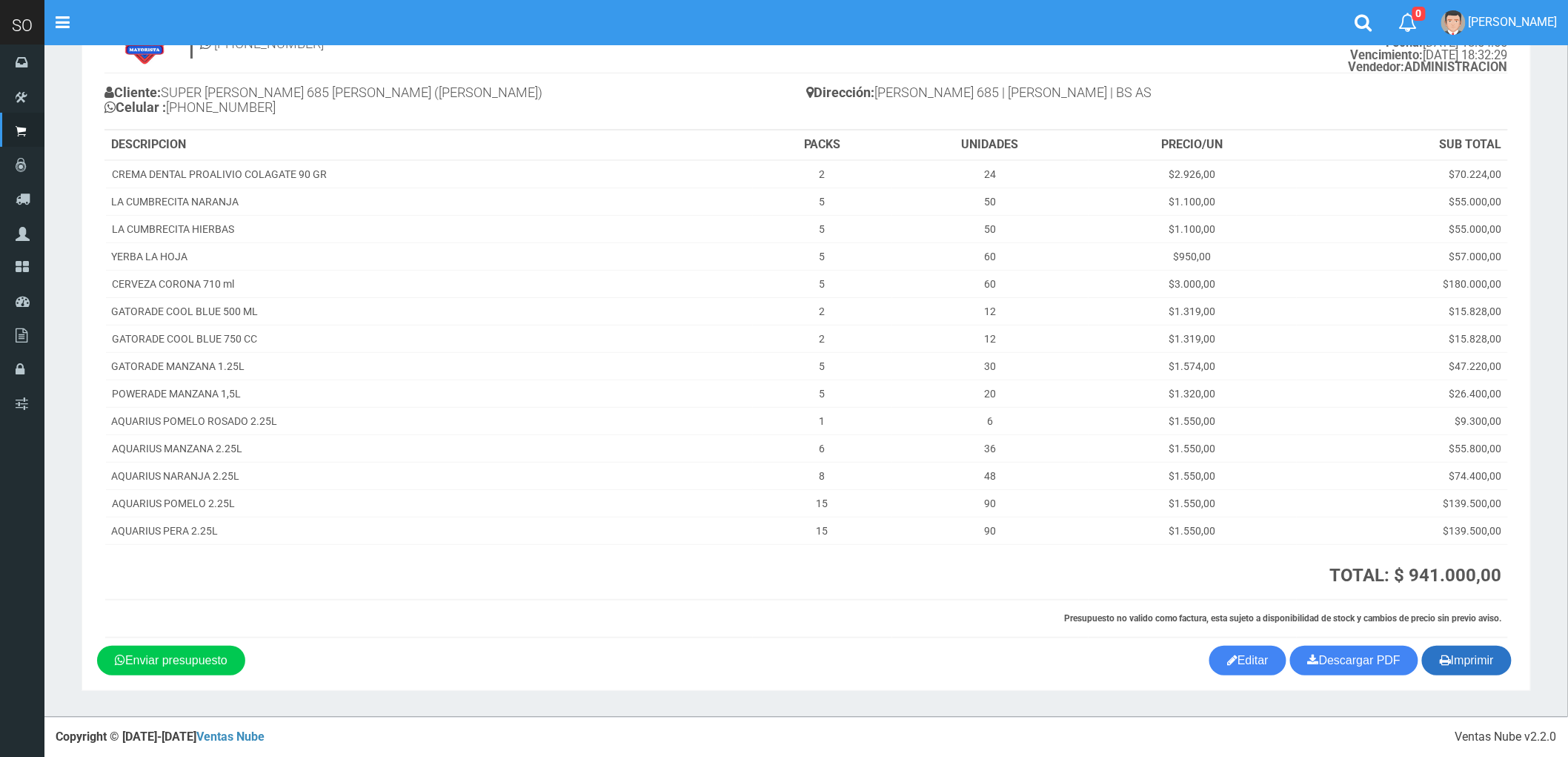
click at [1473, 655] on button "Imprimir" at bounding box center [1467, 660] width 89 height 30
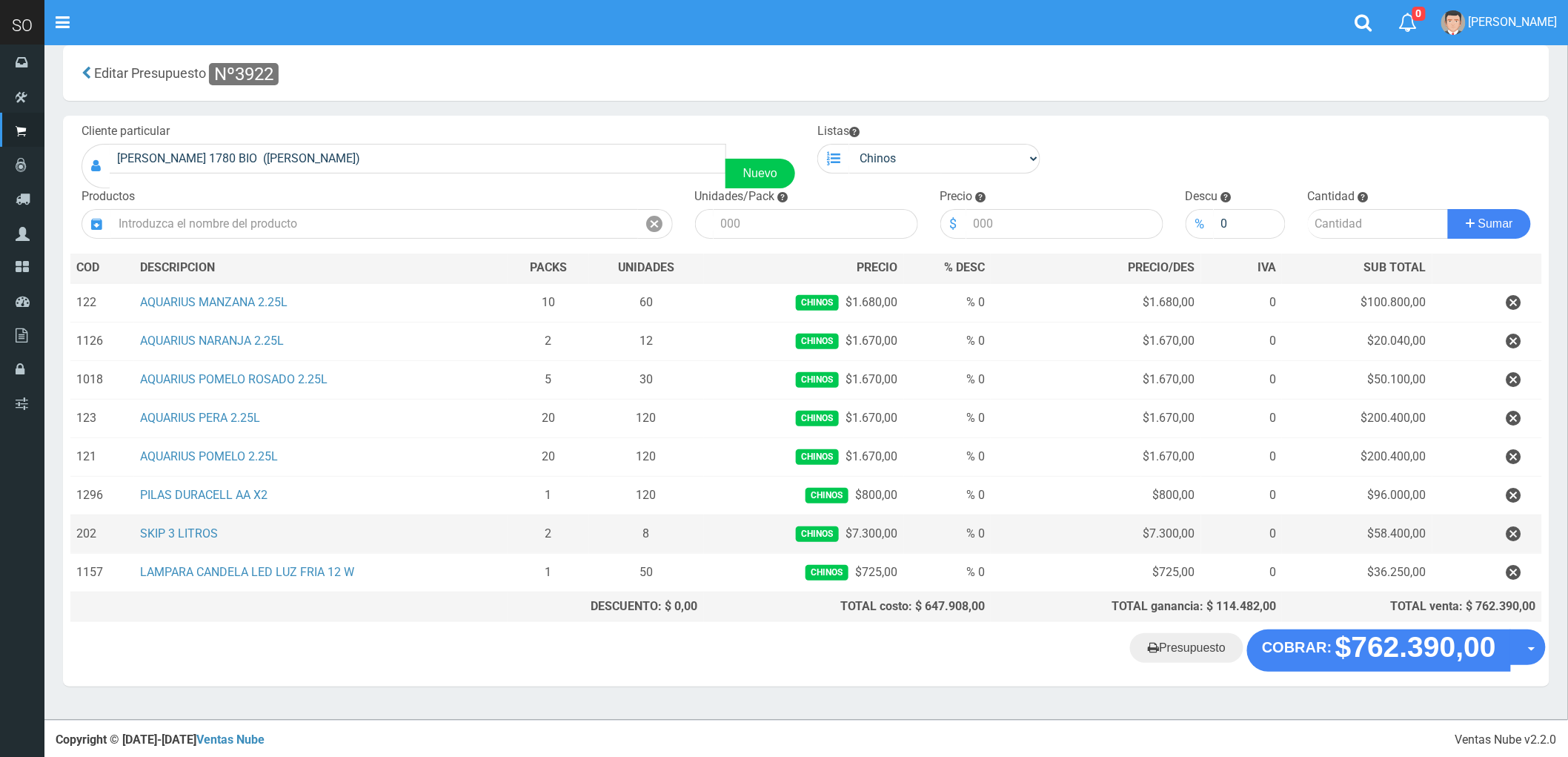
scroll to position [23, 0]
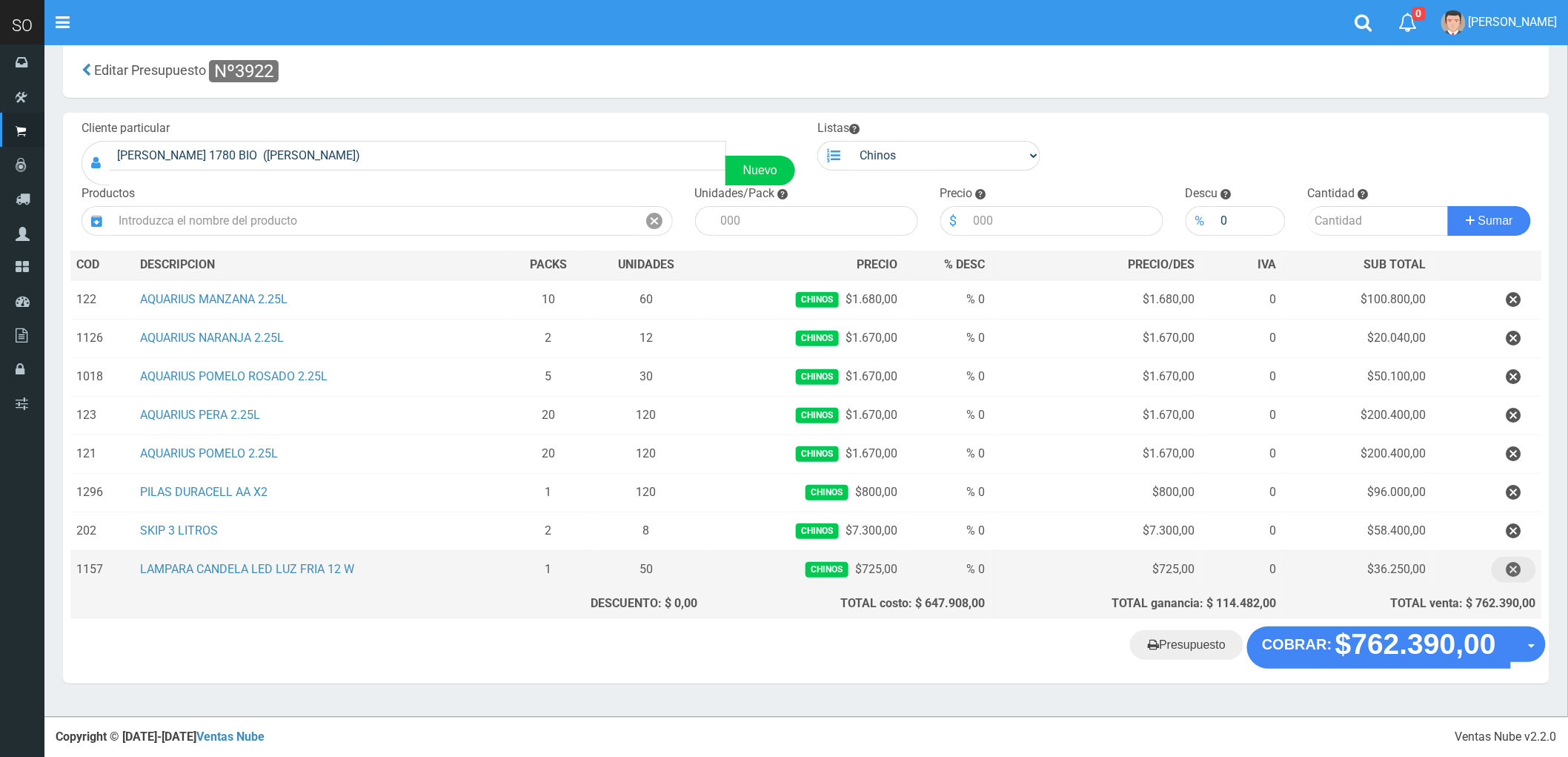
click at [1510, 568] on icon "button" at bounding box center [1514, 570] width 15 height 26
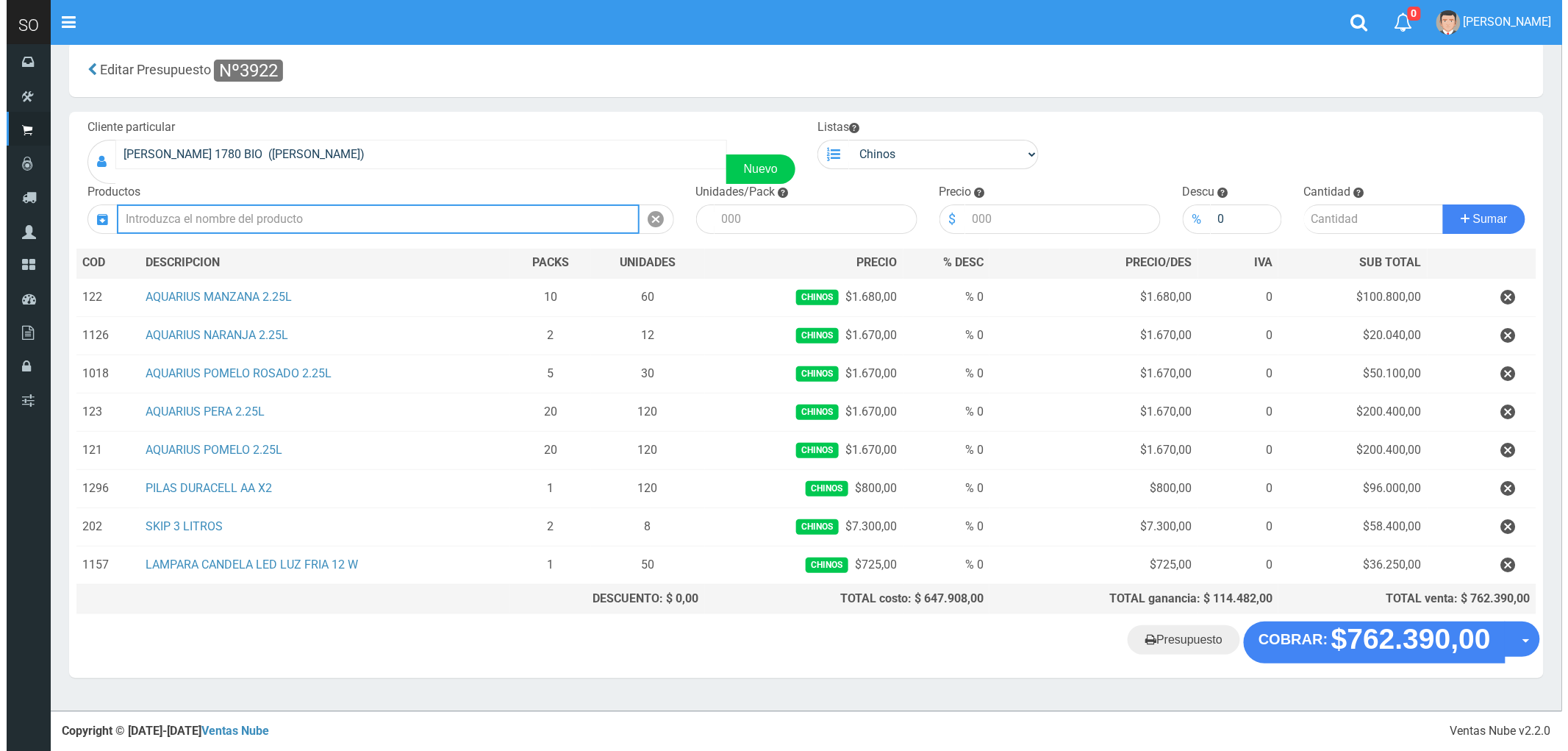
scroll to position [0, 0]
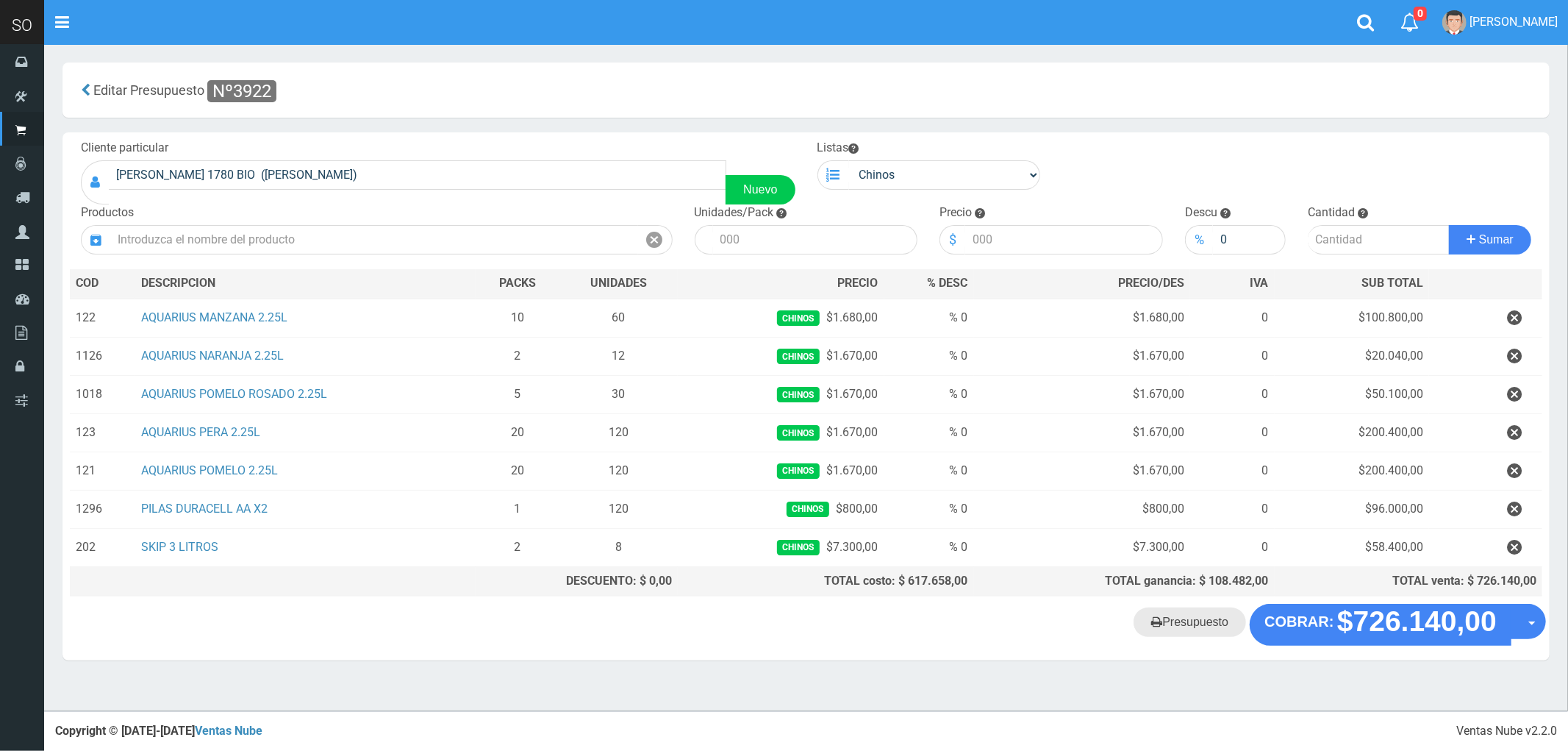
click at [1213, 635] on link "Presupuesto" at bounding box center [1190, 622] width 113 height 30
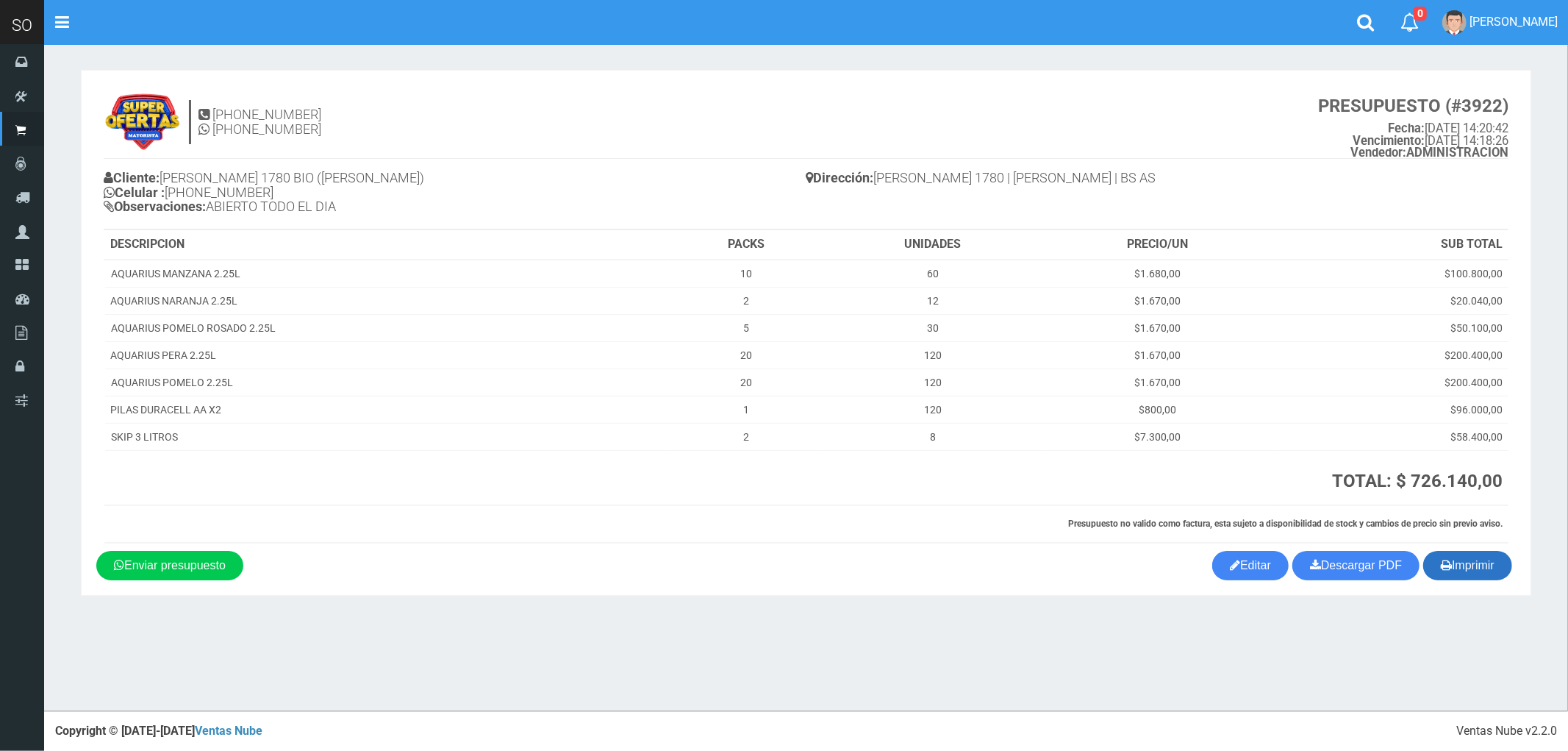
click at [1463, 566] on button "Imprimir" at bounding box center [1467, 566] width 89 height 30
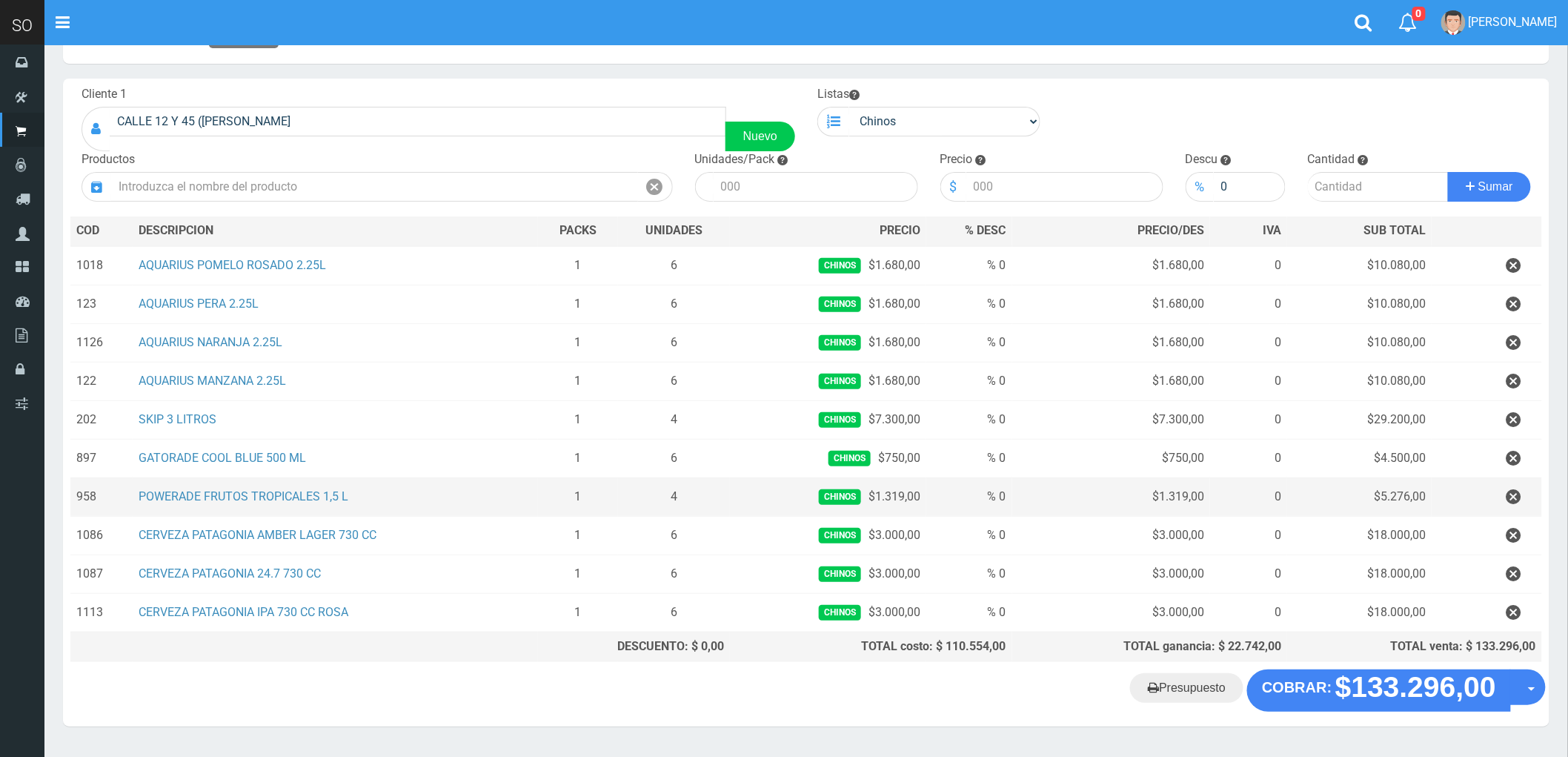
scroll to position [82, 0]
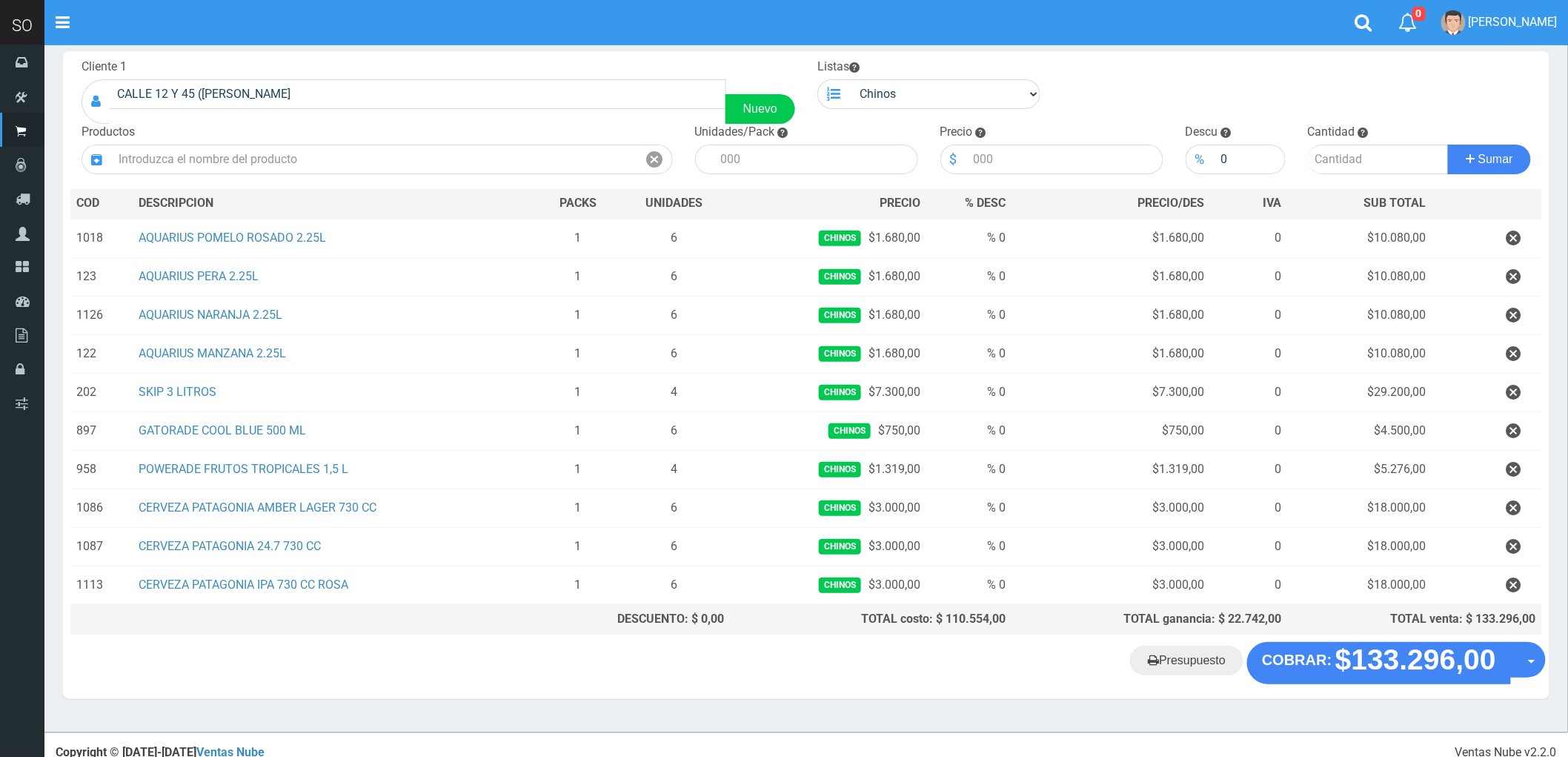
click at [1545, 375] on div "Cliente 1 CALLE 12 Y 45 (MARTIN) MERCEDES Nuevo Listas Chinos . ." at bounding box center [806, 346] width 1487 height 590
click at [794, 679] on "Presupuesto COBRAR: $133.296,00 Opciones" at bounding box center [806, 662] width 1479 height 41
click at [1192, 668] on link "Presupuesto" at bounding box center [1187, 660] width 114 height 30
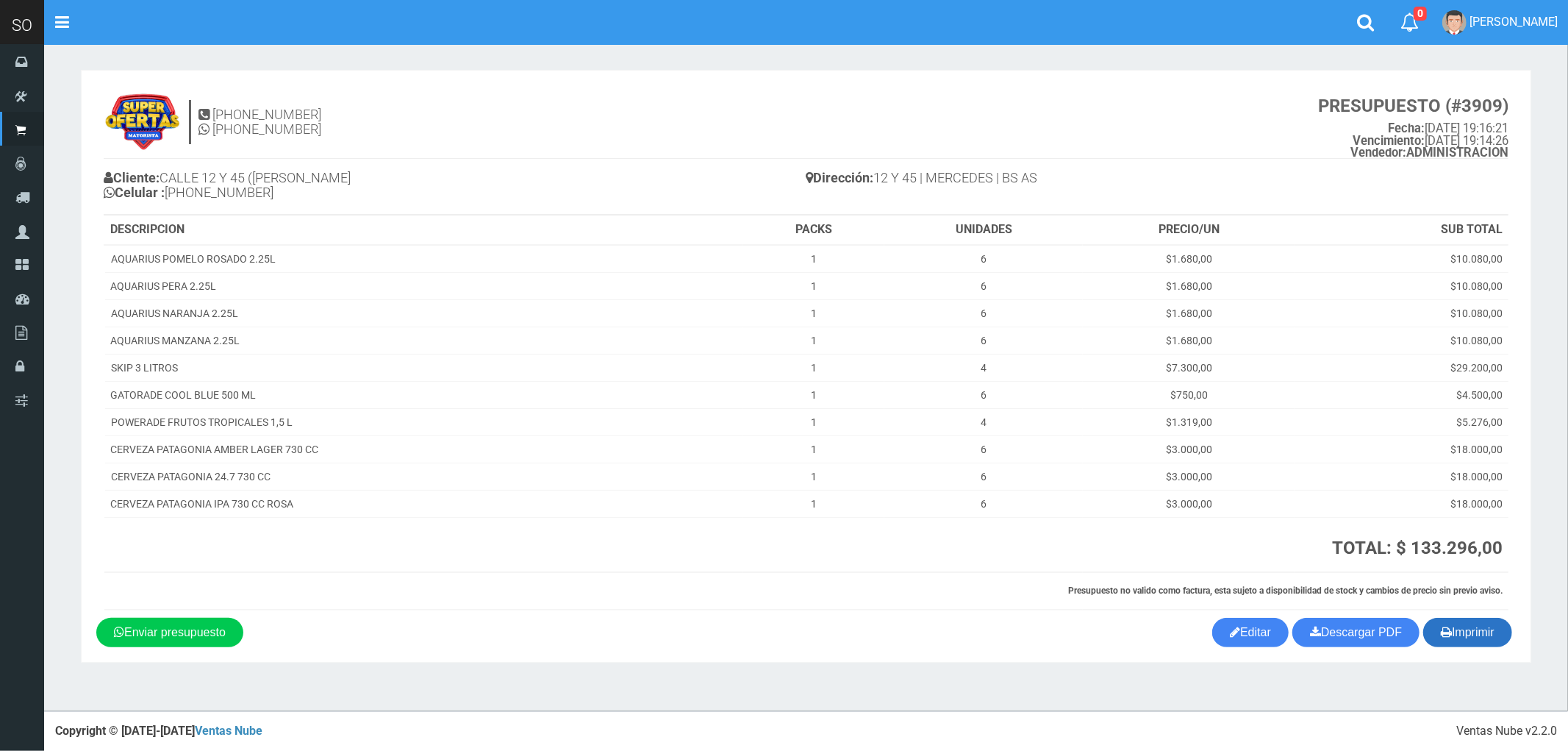
click at [1461, 640] on button "Imprimir" at bounding box center [1467, 633] width 89 height 30
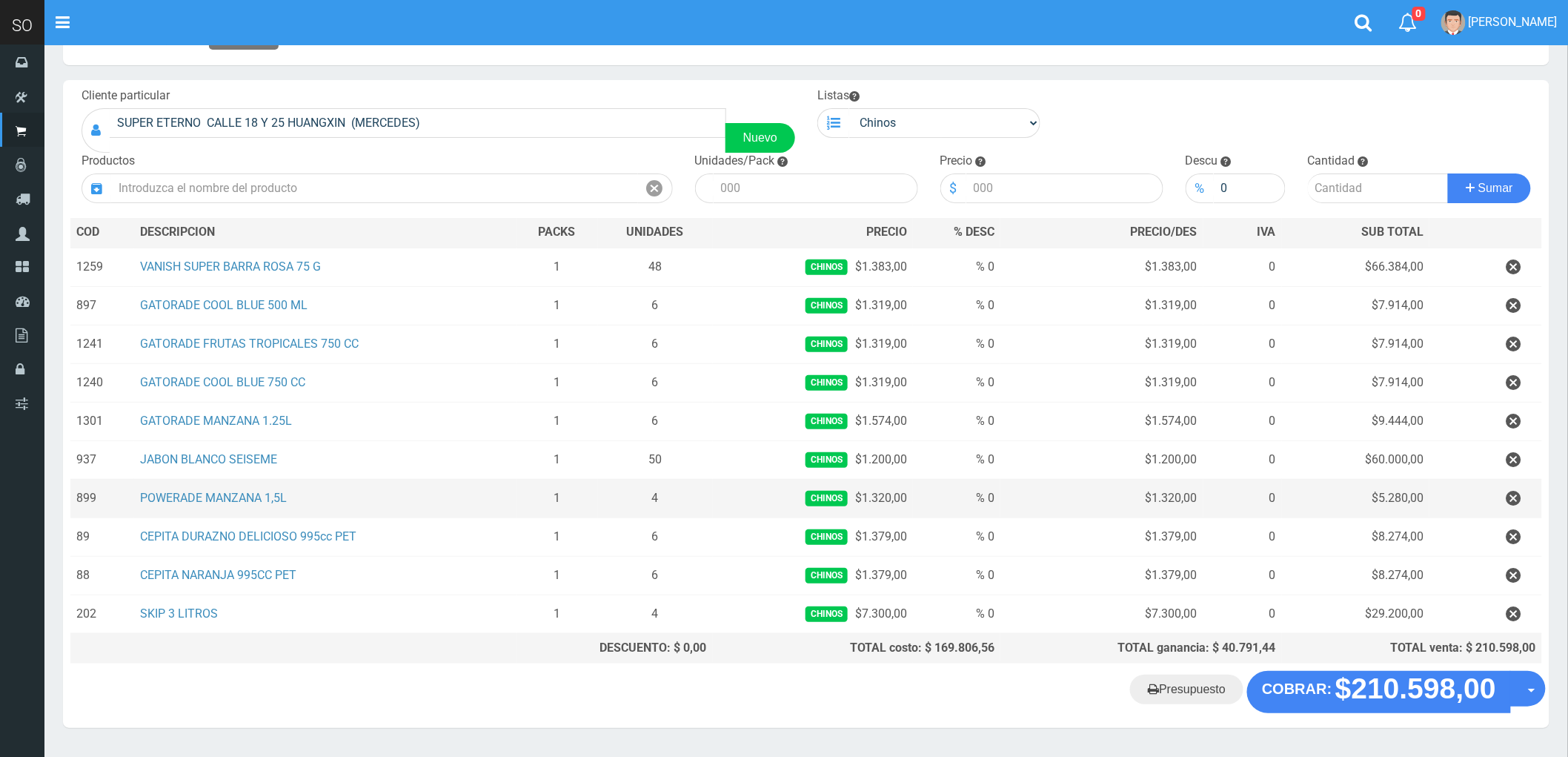
scroll to position [82, 0]
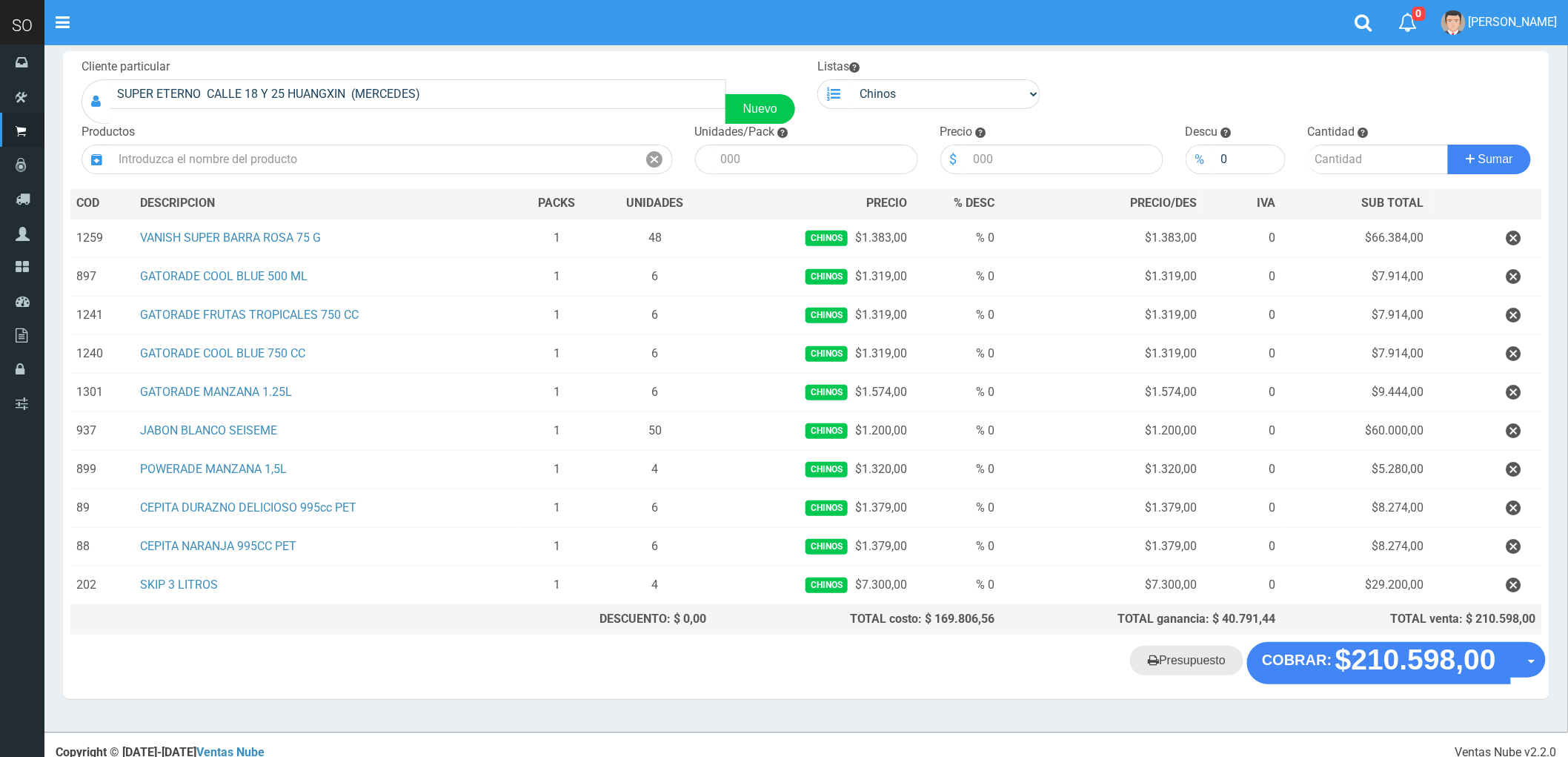
click at [1186, 669] on link "Presupuesto" at bounding box center [1187, 660] width 114 height 30
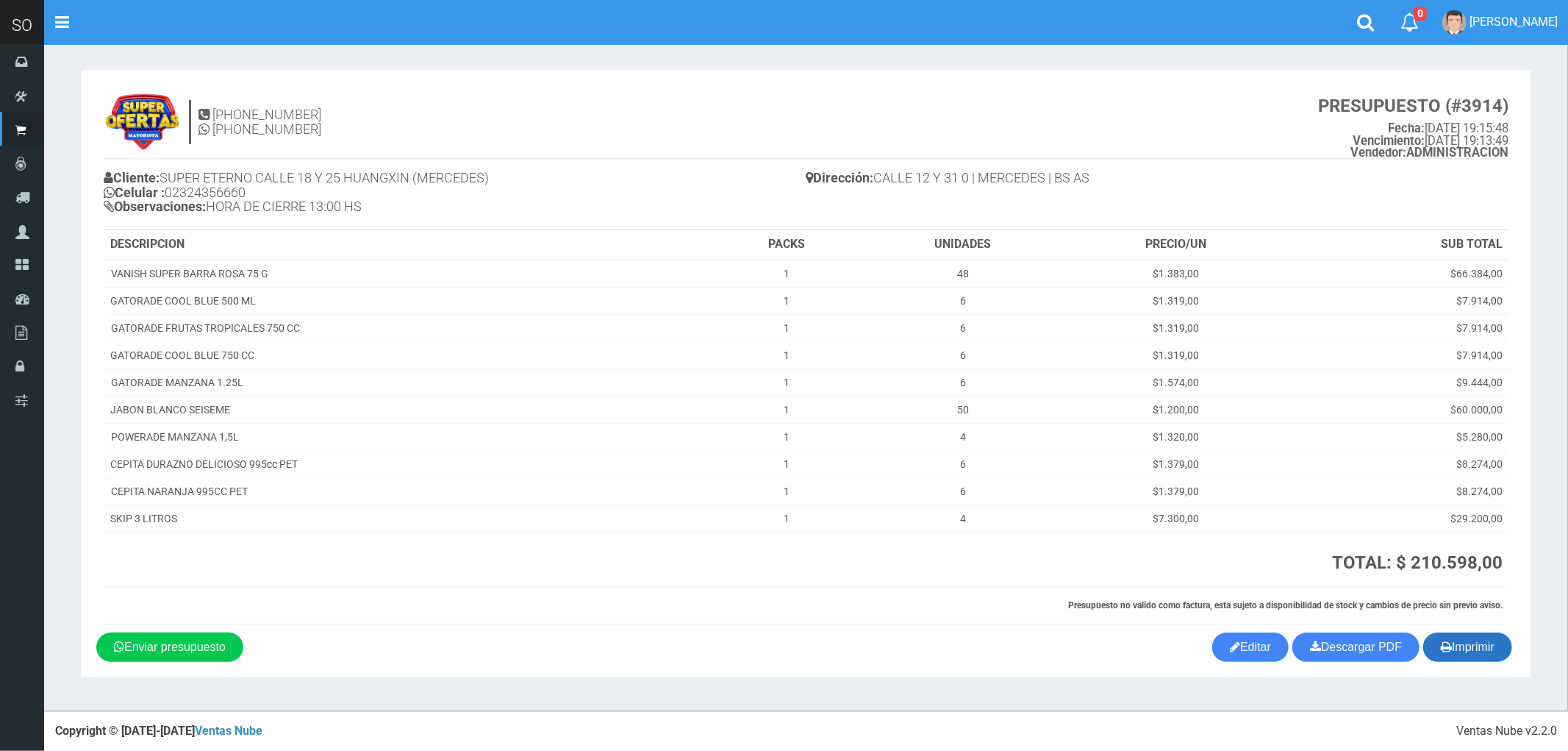
click at [1463, 655] on button "Imprimir" at bounding box center [1467, 647] width 89 height 30
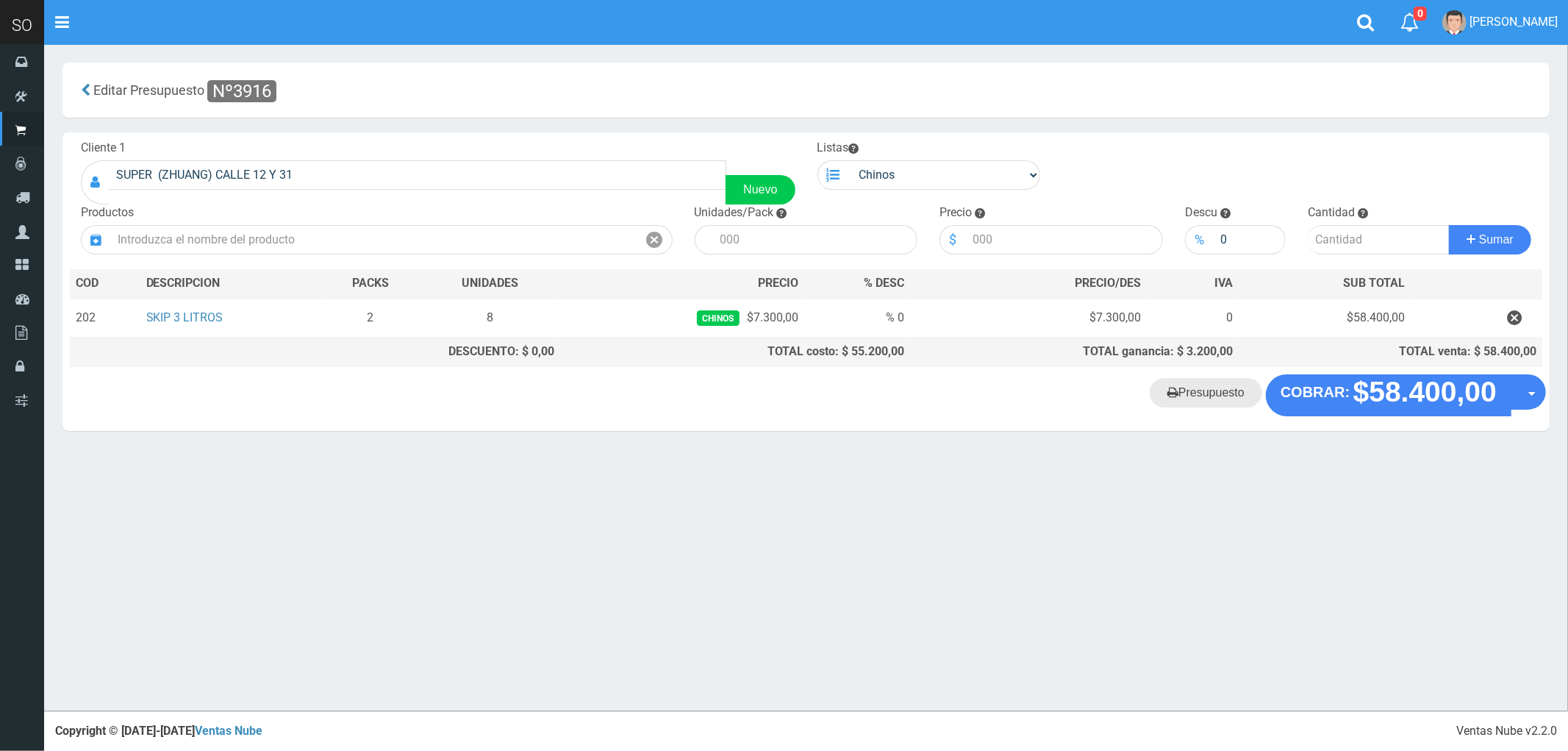
click at [1211, 402] on link "Presupuesto" at bounding box center [1206, 392] width 113 height 30
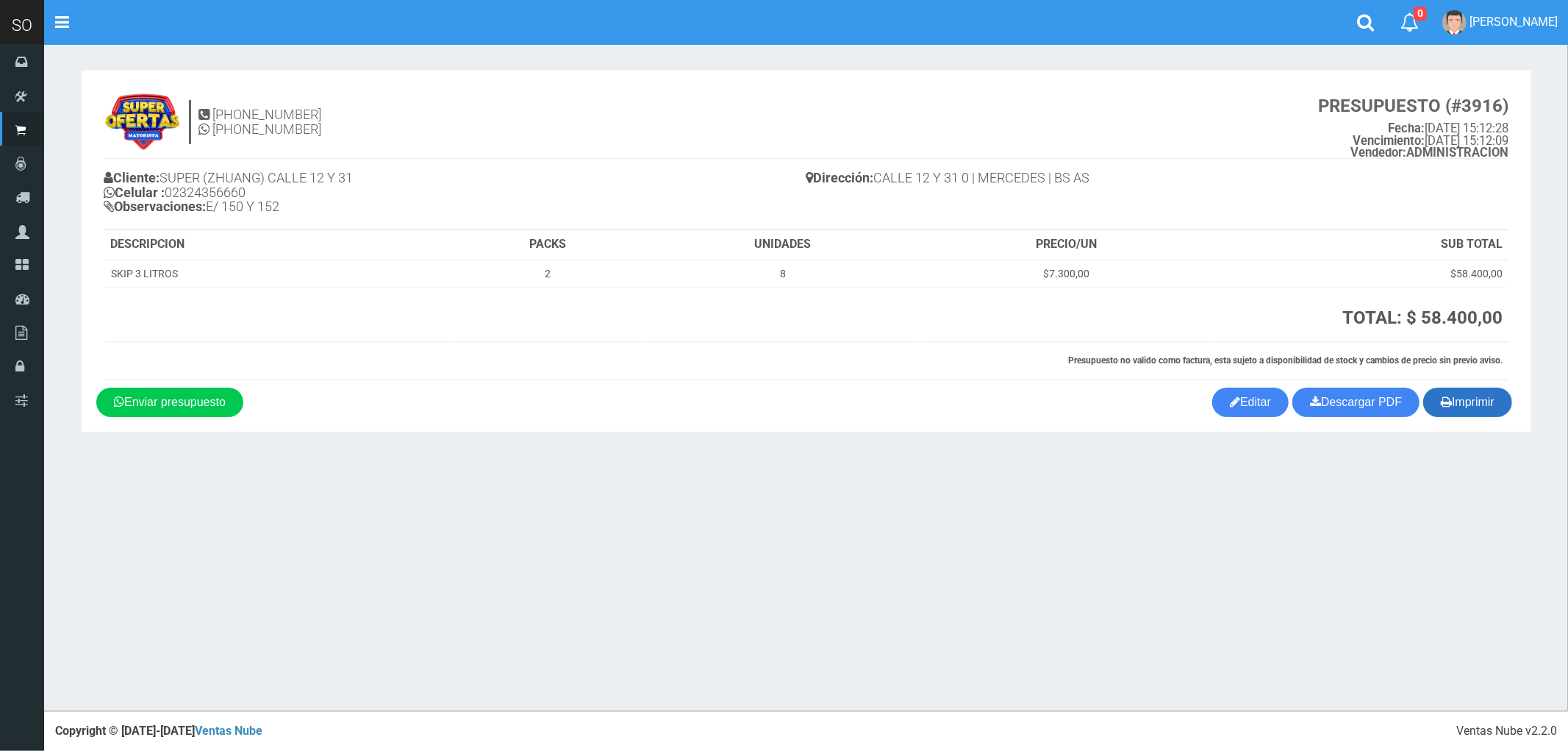
click at [1471, 400] on button "Imprimir" at bounding box center [1467, 402] width 89 height 30
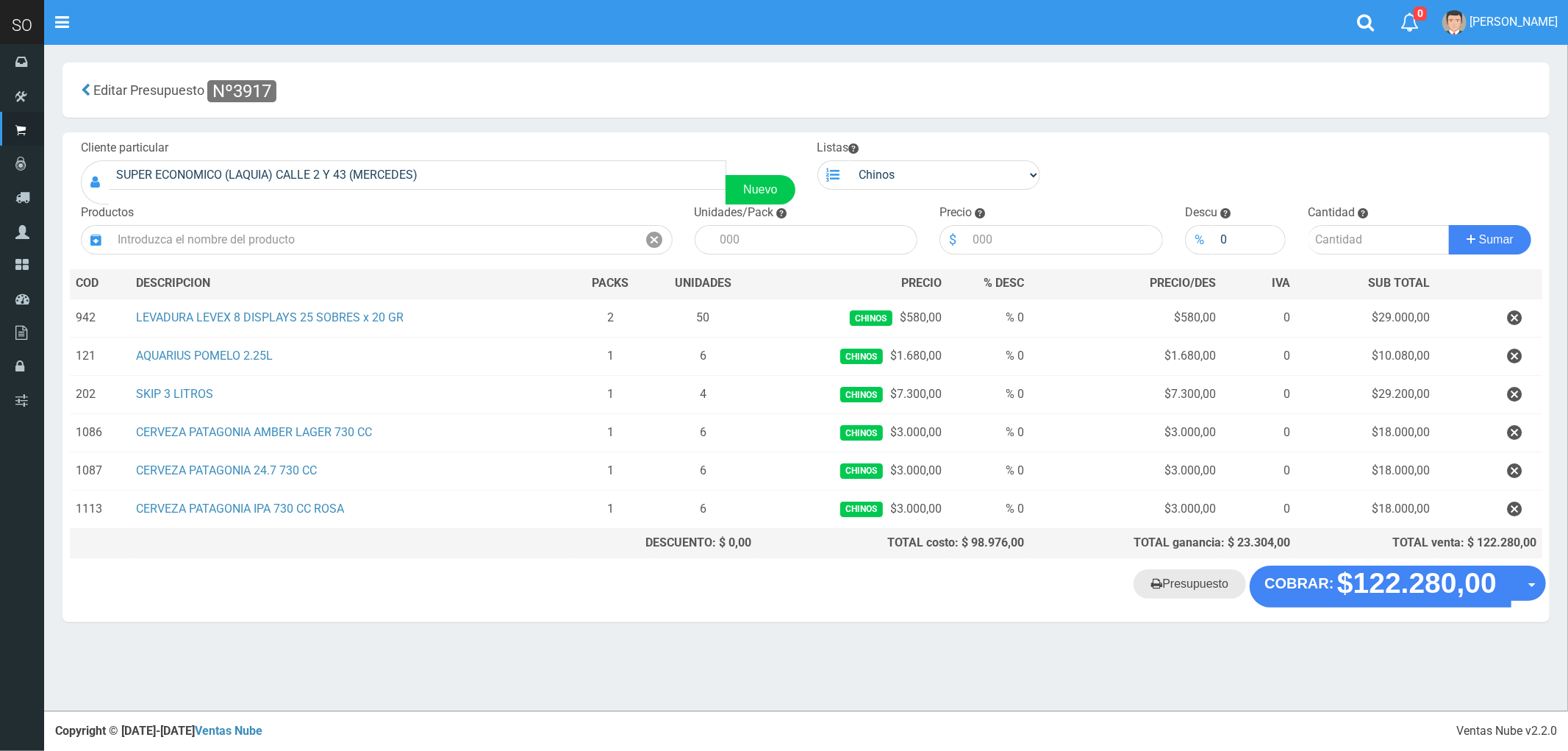
click at [1178, 590] on link "Presupuesto" at bounding box center [1190, 584] width 113 height 30
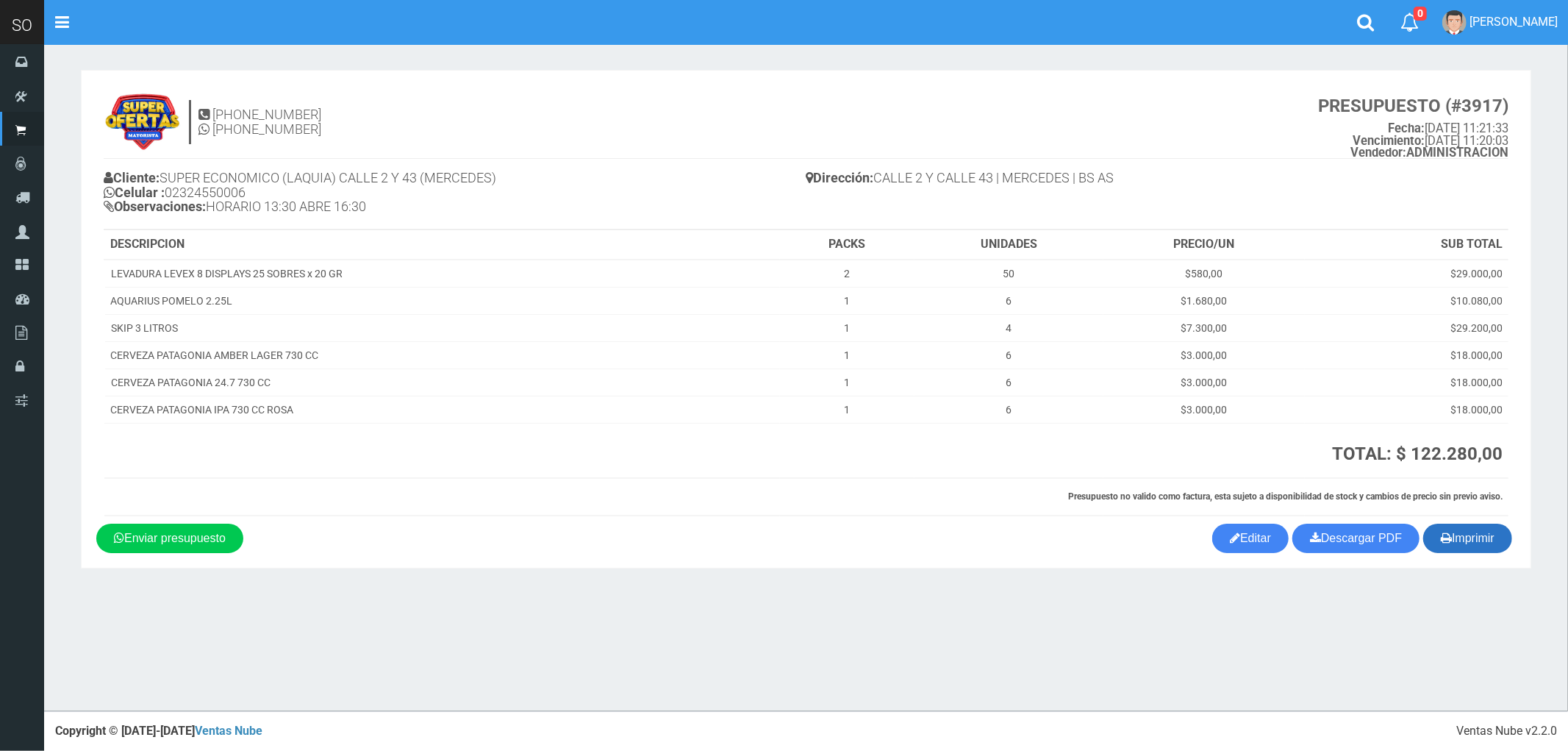
click at [1490, 549] on button "Imprimir" at bounding box center [1467, 538] width 89 height 30
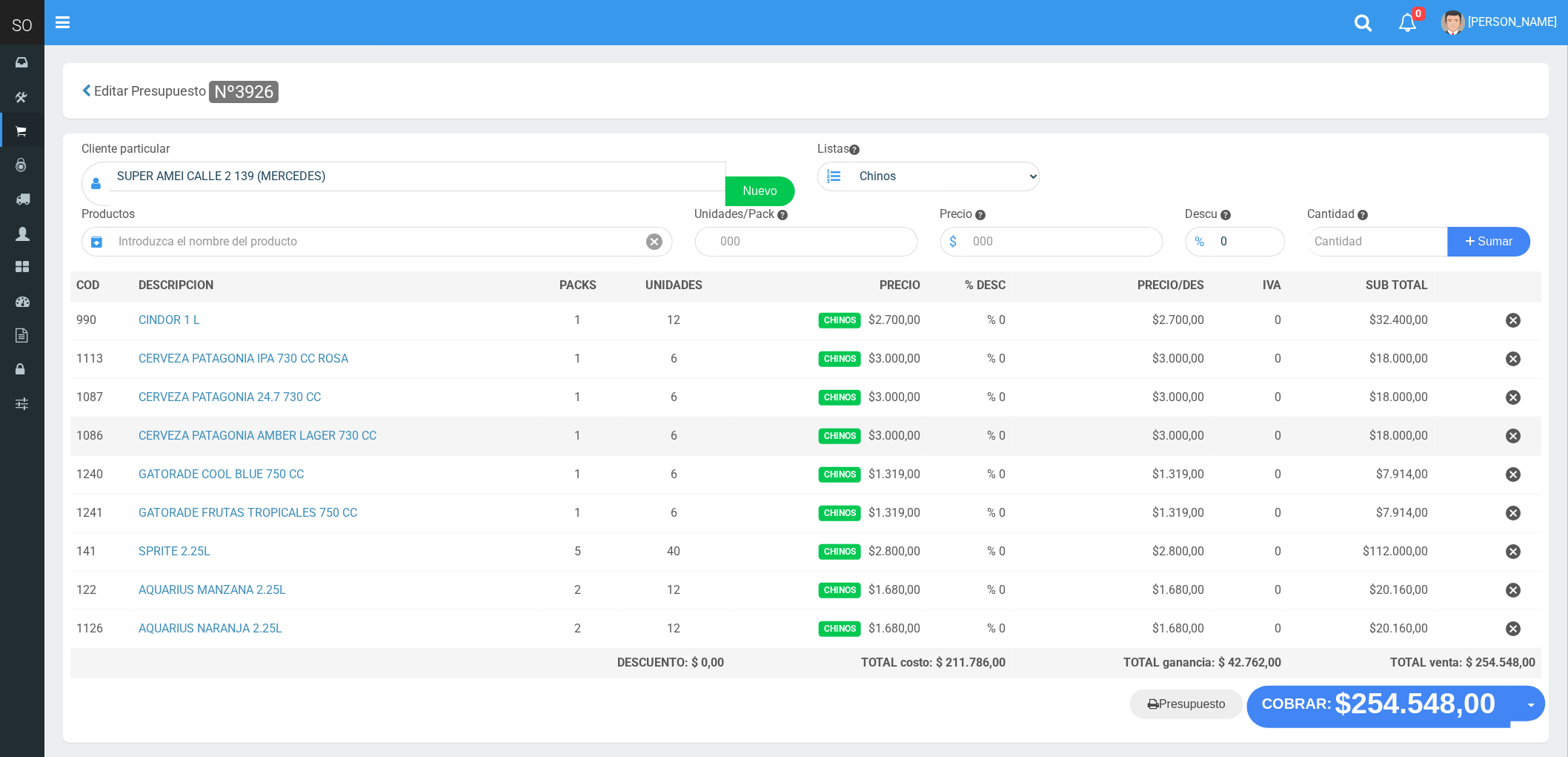
scroll to position [62, 0]
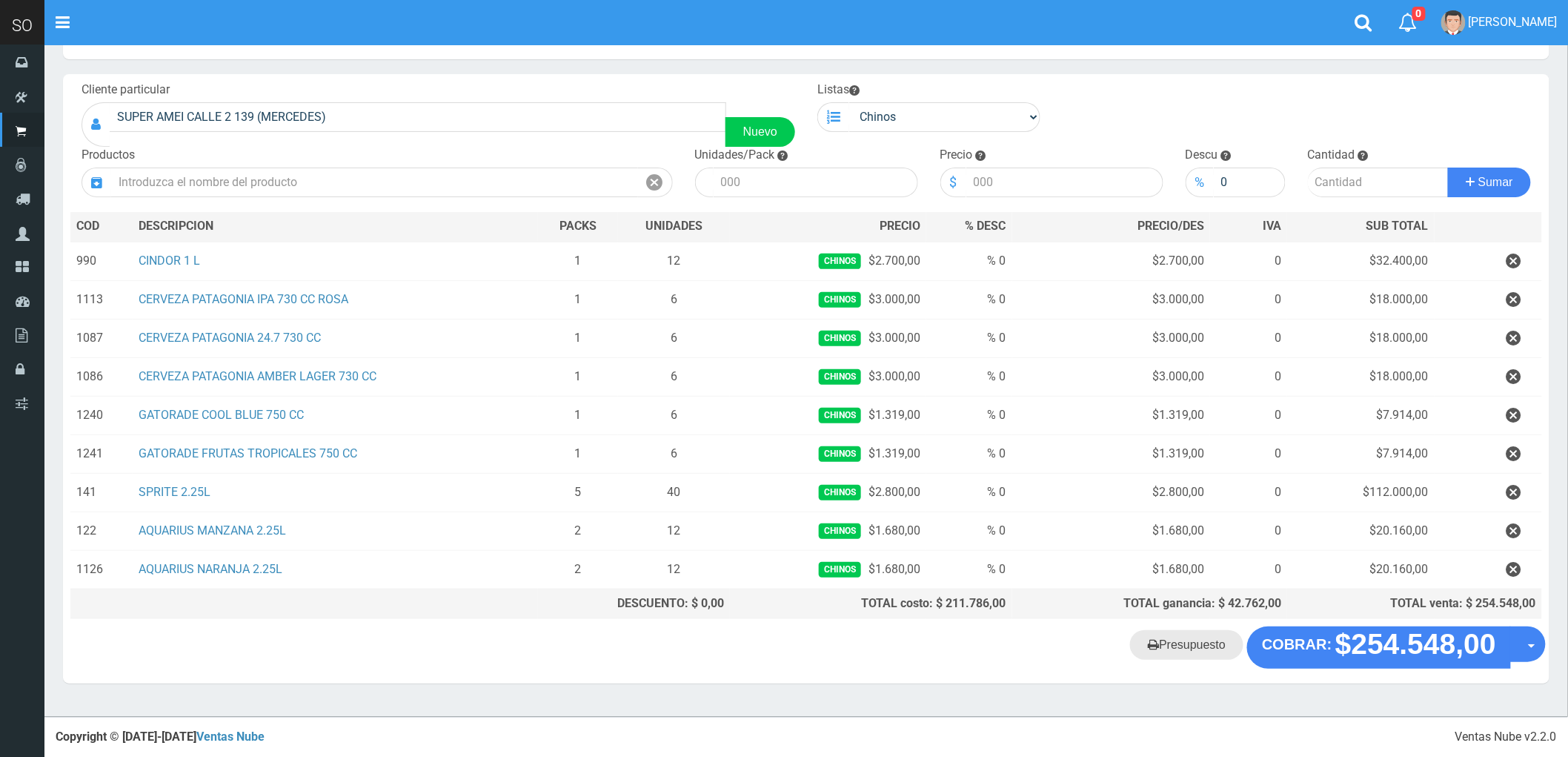
click at [1192, 648] on link "Presupuesto" at bounding box center [1187, 645] width 114 height 30
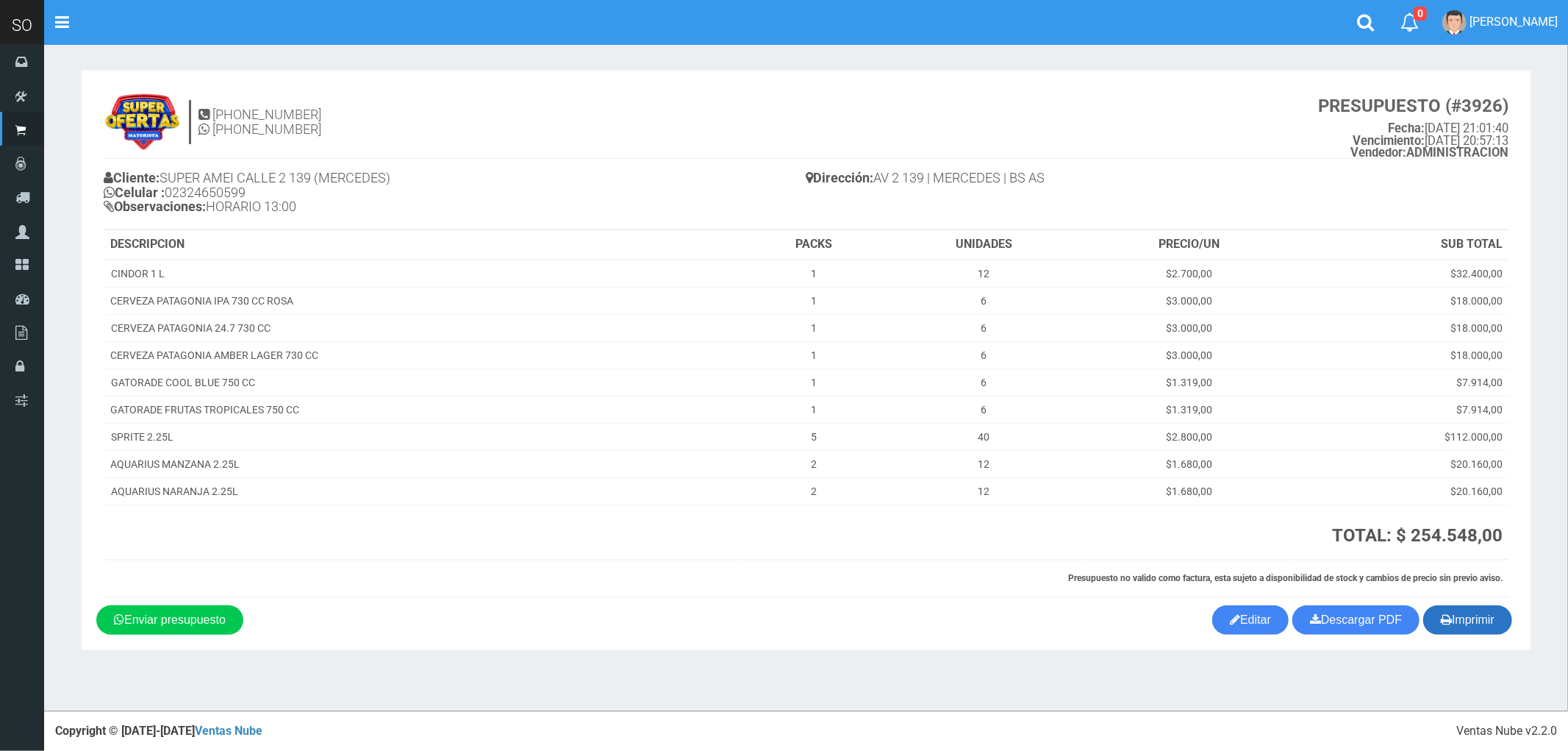
click at [1478, 620] on button "Imprimir" at bounding box center [1467, 620] width 89 height 30
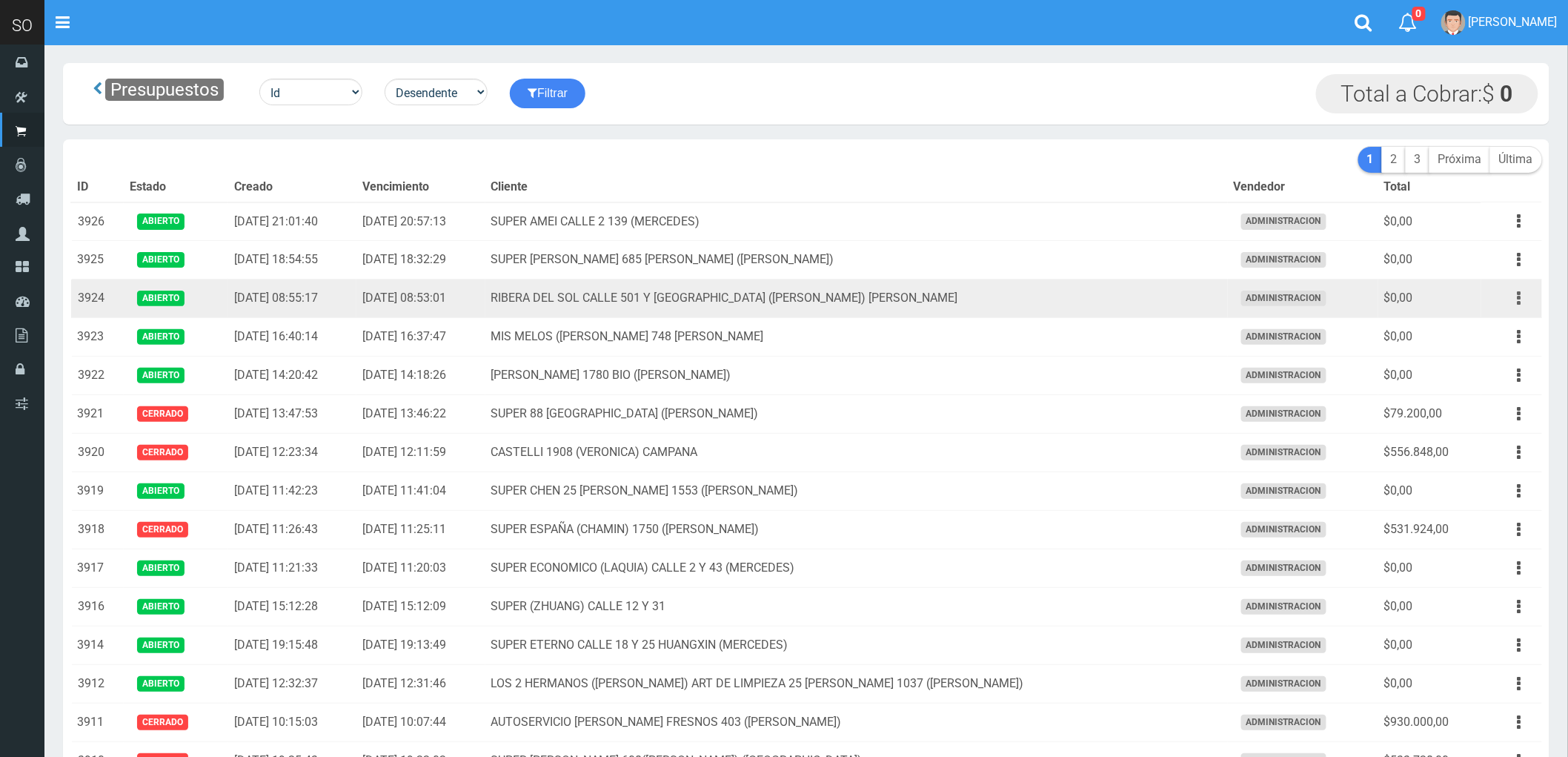
click at [1514, 299] on button "button" at bounding box center [1519, 298] width 33 height 26
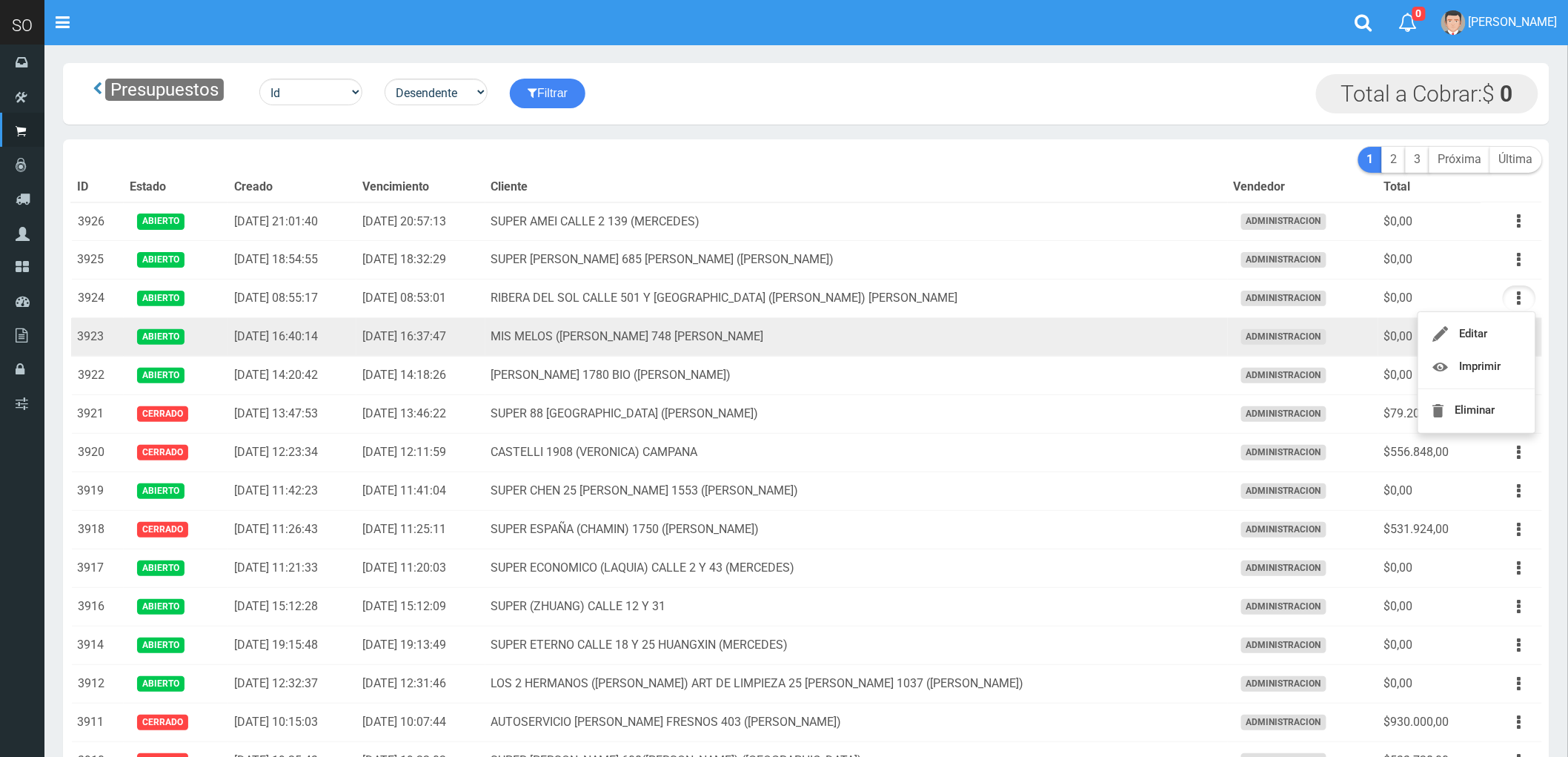
click at [987, 341] on td "MIS MELOS ([PERSON_NAME] 748 [PERSON_NAME]" at bounding box center [857, 337] width 743 height 38
click at [1518, 336] on icon "button" at bounding box center [1519, 337] width 4 height 26
